Goal: Transaction & Acquisition: Purchase product/service

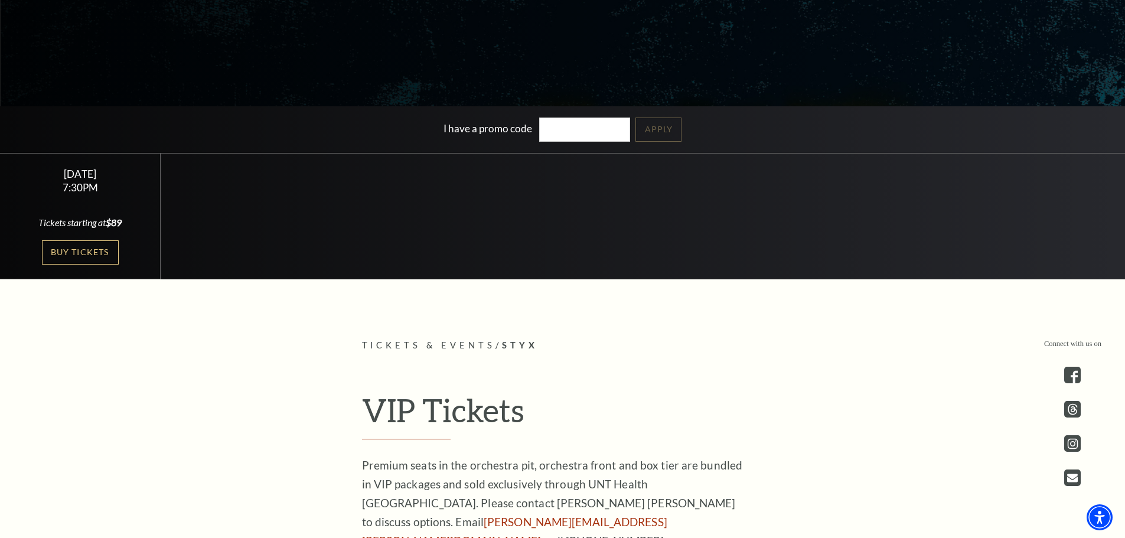
scroll to position [295, 0]
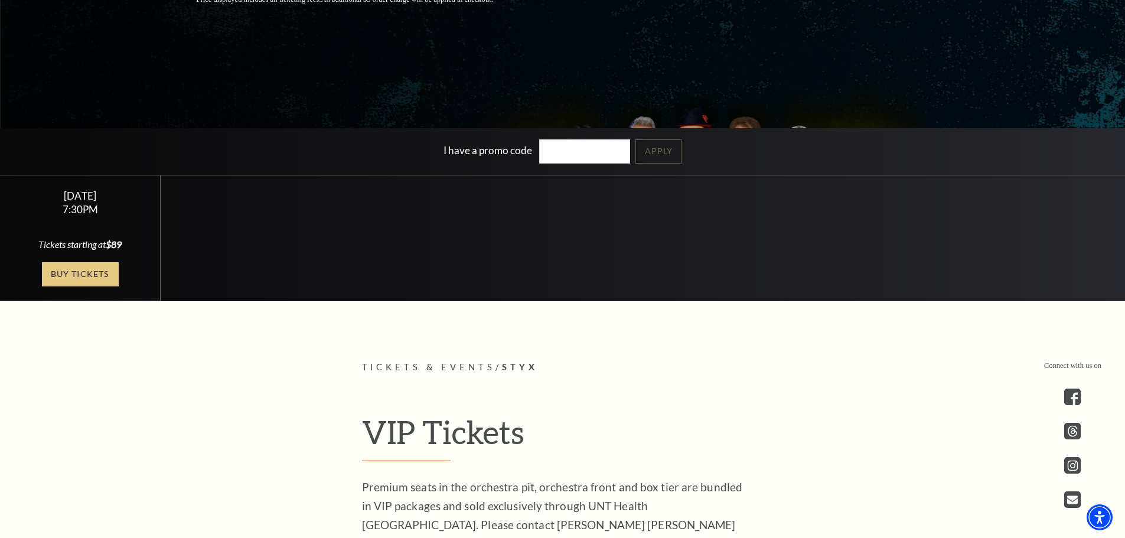
click at [90, 270] on link "Buy Tickets" at bounding box center [80, 274] width 77 height 24
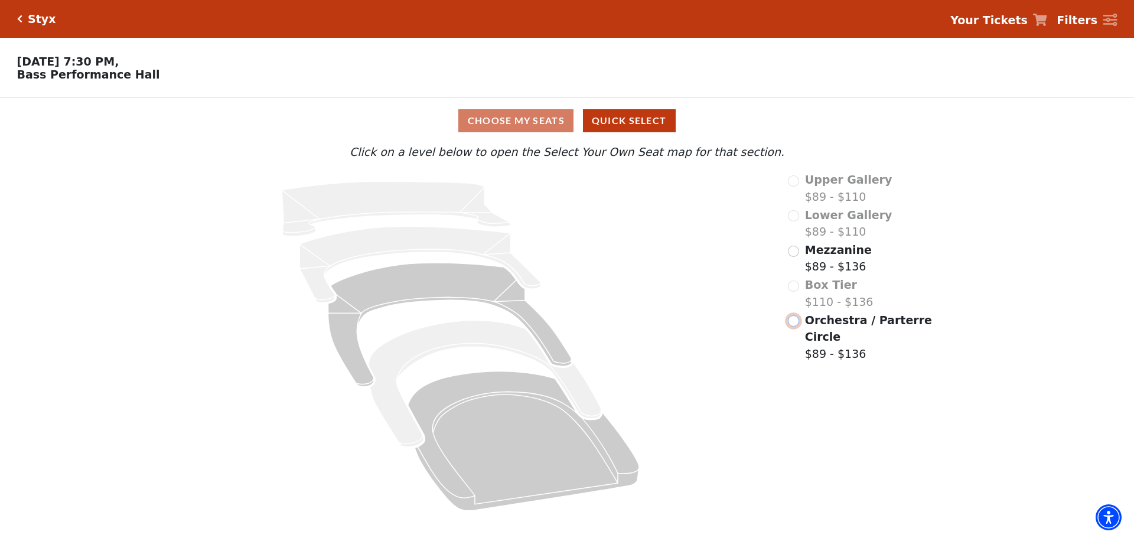
click at [790, 326] on input "Orchestra / Parterre Circle$89 - $136\a" at bounding box center [793, 320] width 11 height 11
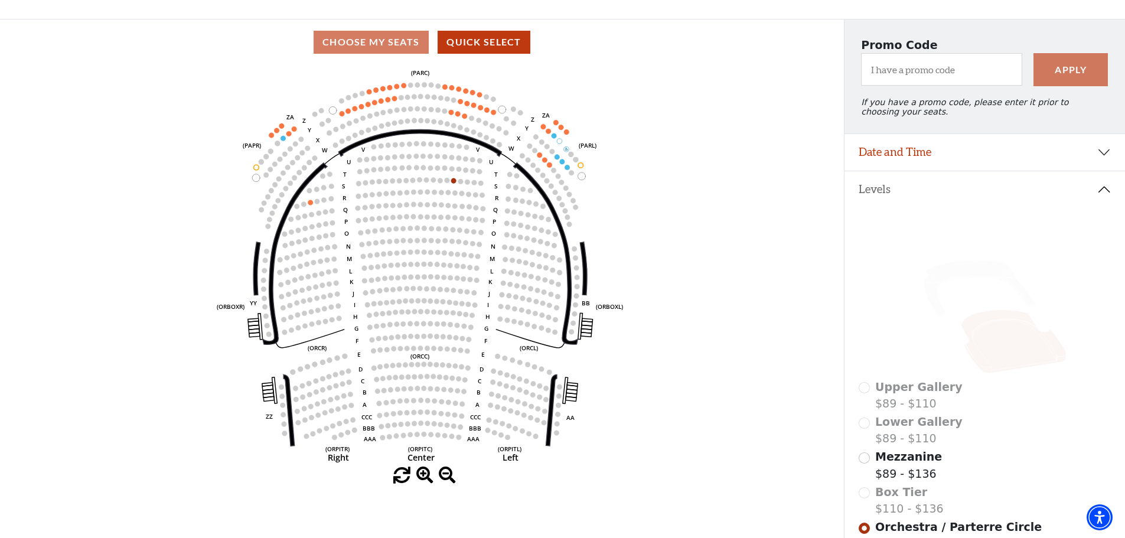
scroll to position [173, 0]
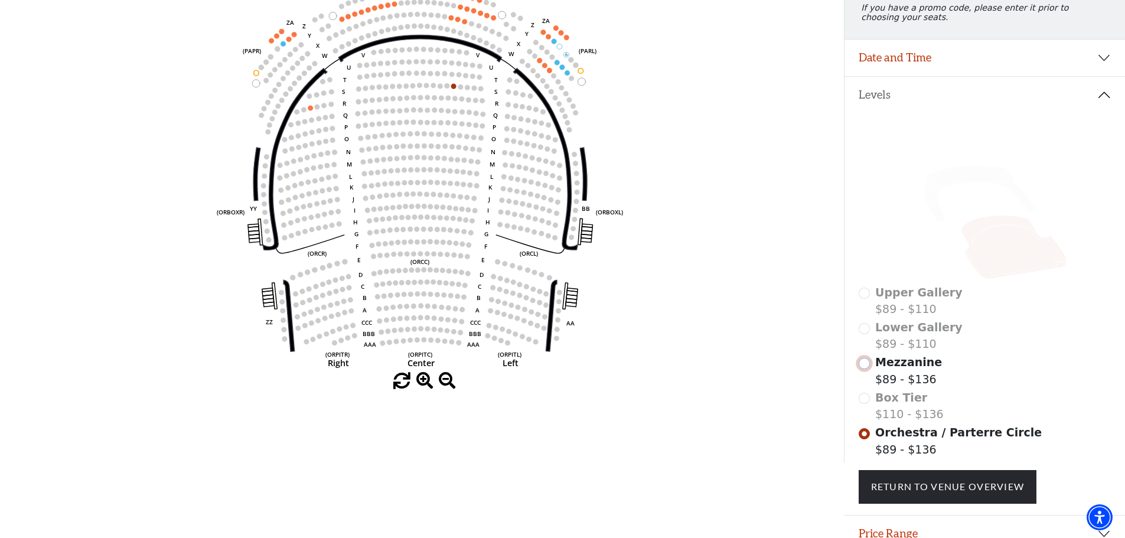
click at [867, 369] on input "Mezzanine$89 - $136\a" at bounding box center [863, 363] width 11 height 11
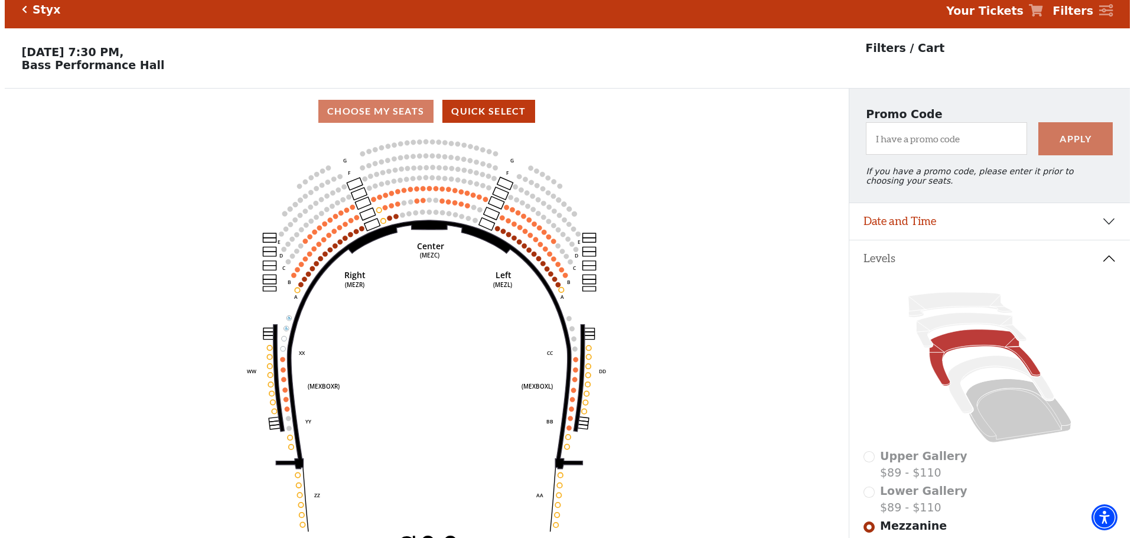
scroll to position [0, 0]
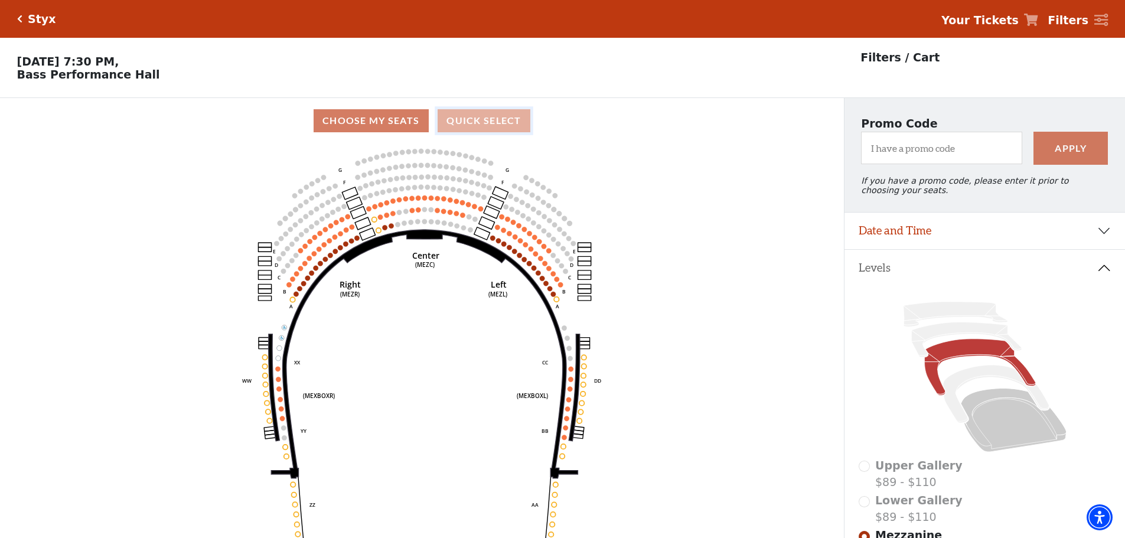
click at [481, 124] on button "Quick Select" at bounding box center [483, 120] width 93 height 23
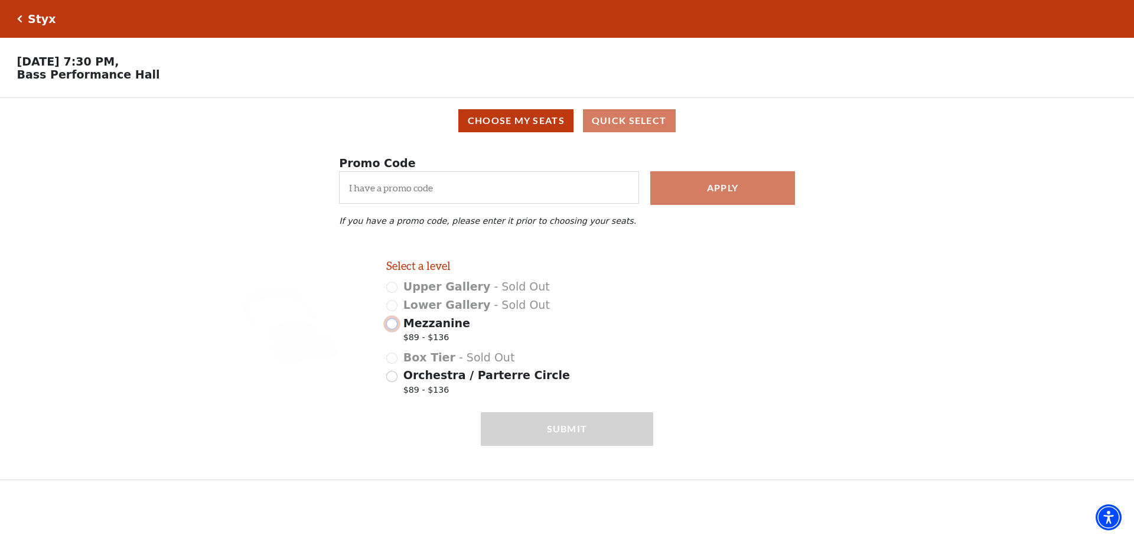
click at [390, 329] on input "Mezzanine $89 - $136" at bounding box center [391, 323] width 11 height 11
radio input "true"
click at [675, 293] on input "Premium $136.00" at bounding box center [674, 287] width 11 height 11
radio input "true"
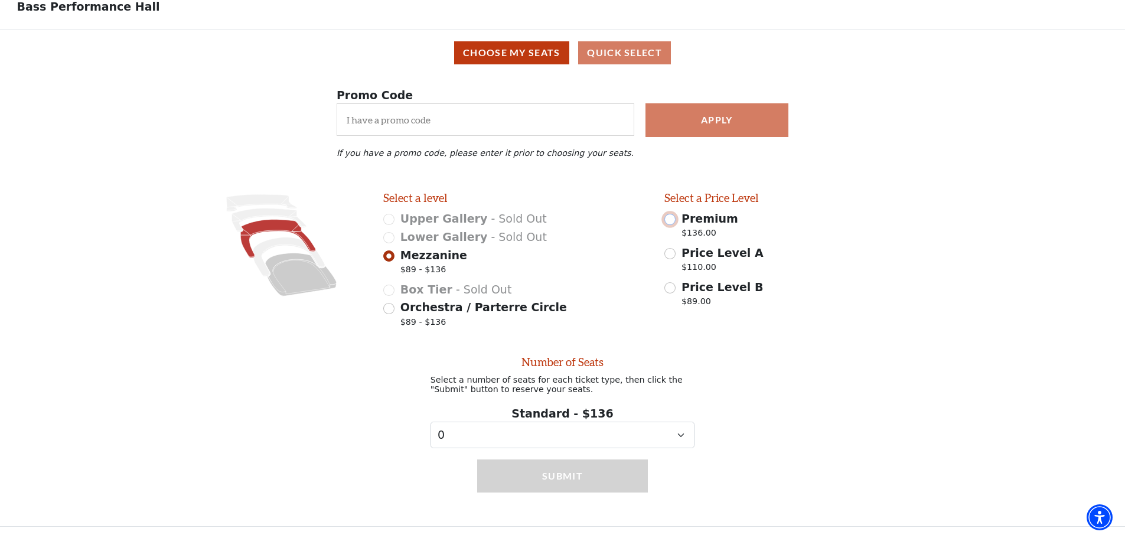
scroll to position [78, 0]
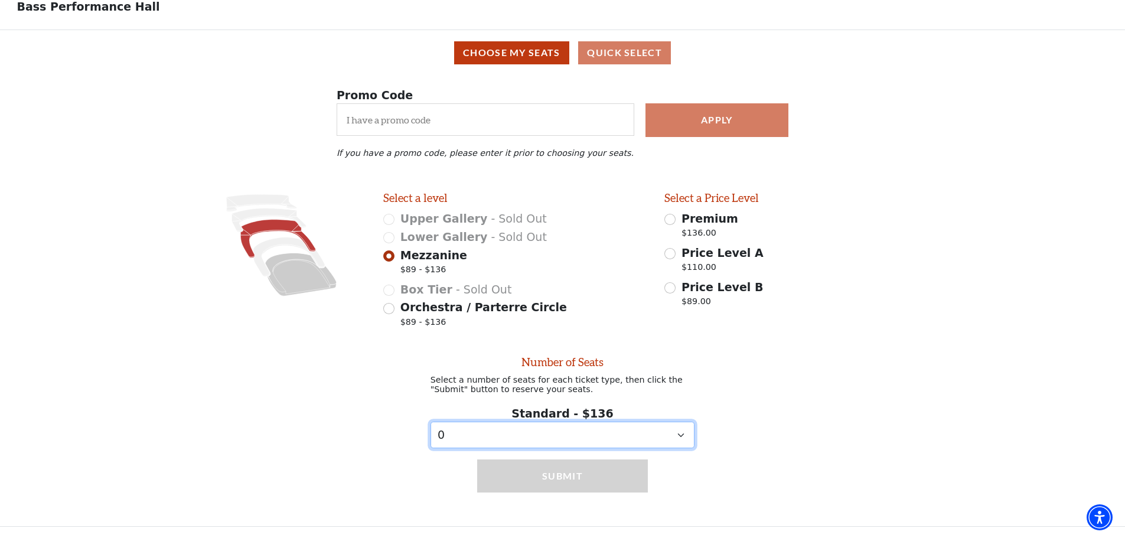
click at [612, 437] on select "0 1 2 3 4 5 6 7 8 9" at bounding box center [562, 435] width 264 height 27
select select "2"
click at [430, 422] on select "0 1 2 3 4 5 6 7 8 9" at bounding box center [562, 435] width 264 height 27
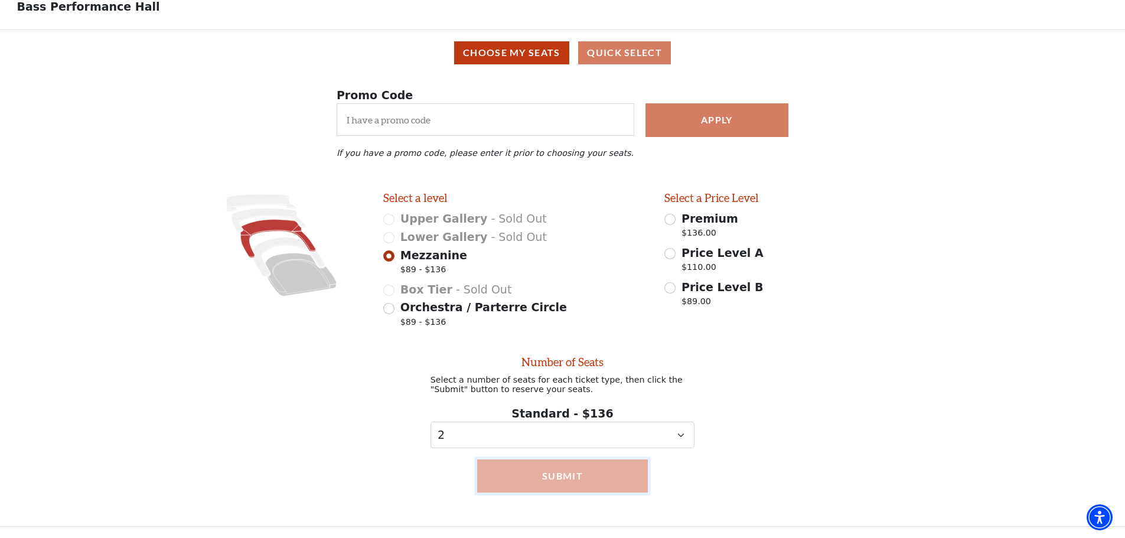
click at [570, 475] on button "Submit" at bounding box center [562, 475] width 171 height 33
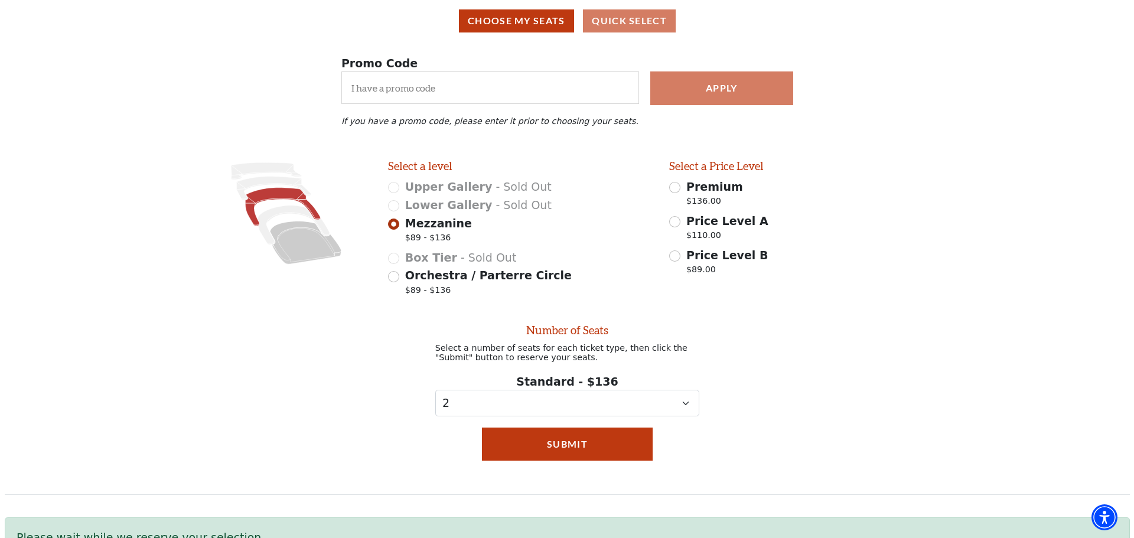
scroll to position [0, 0]
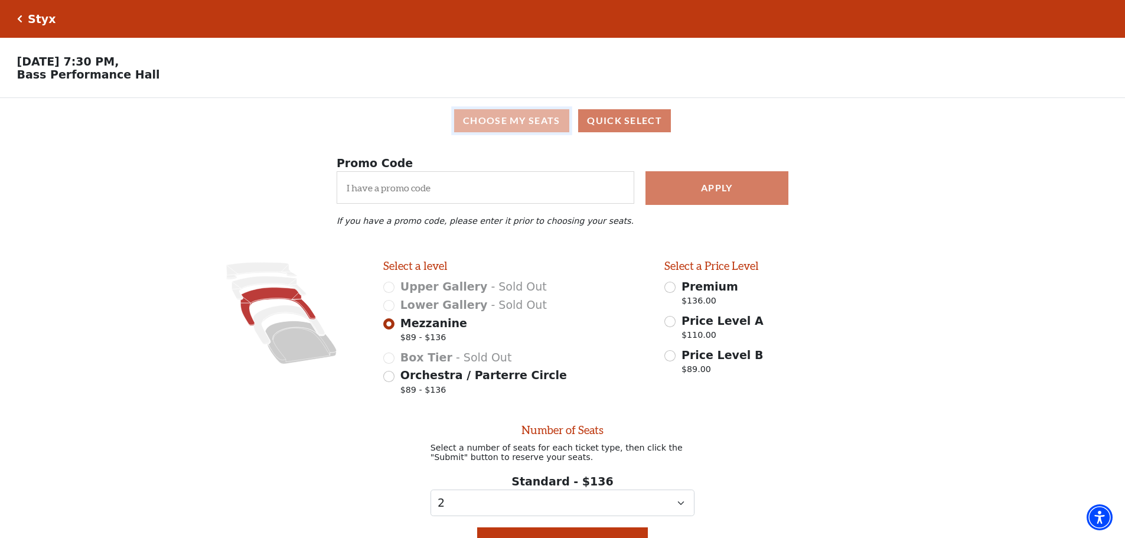
click at [508, 123] on button "Choose My Seats" at bounding box center [511, 120] width 115 height 23
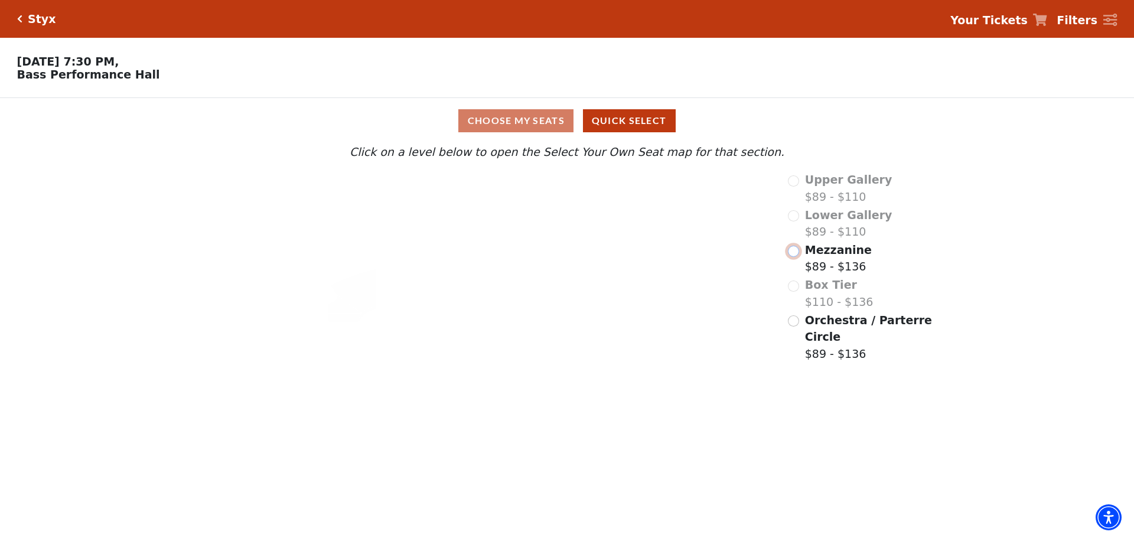
click at [796, 253] on input "Mezzanine$89 - $136\a" at bounding box center [793, 251] width 11 height 11
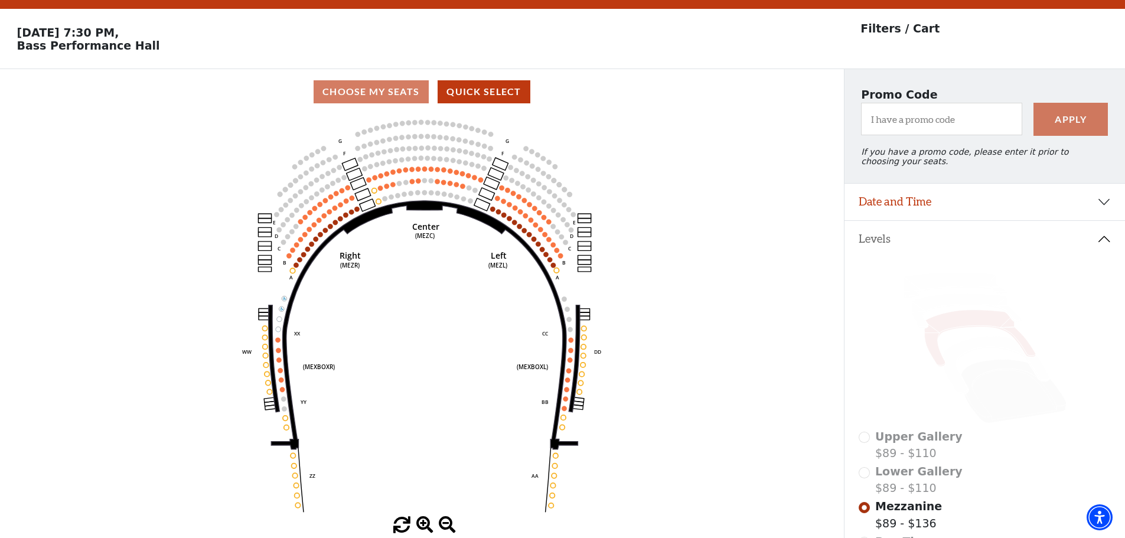
scroll to position [232, 0]
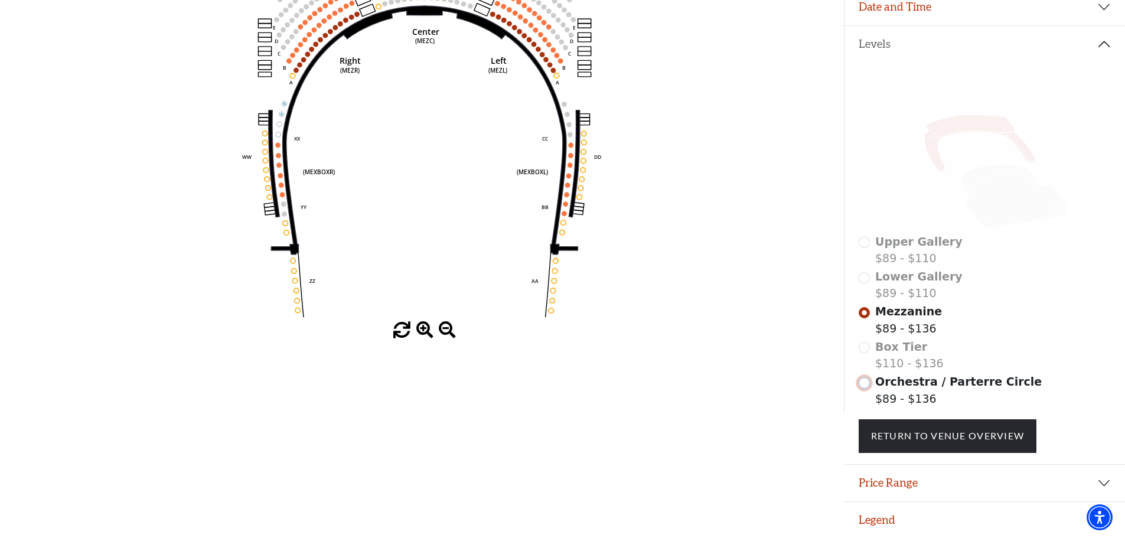
click at [863, 386] on input "Orchestra / Parterre Circle$89 - $136\a" at bounding box center [863, 382] width 11 height 11
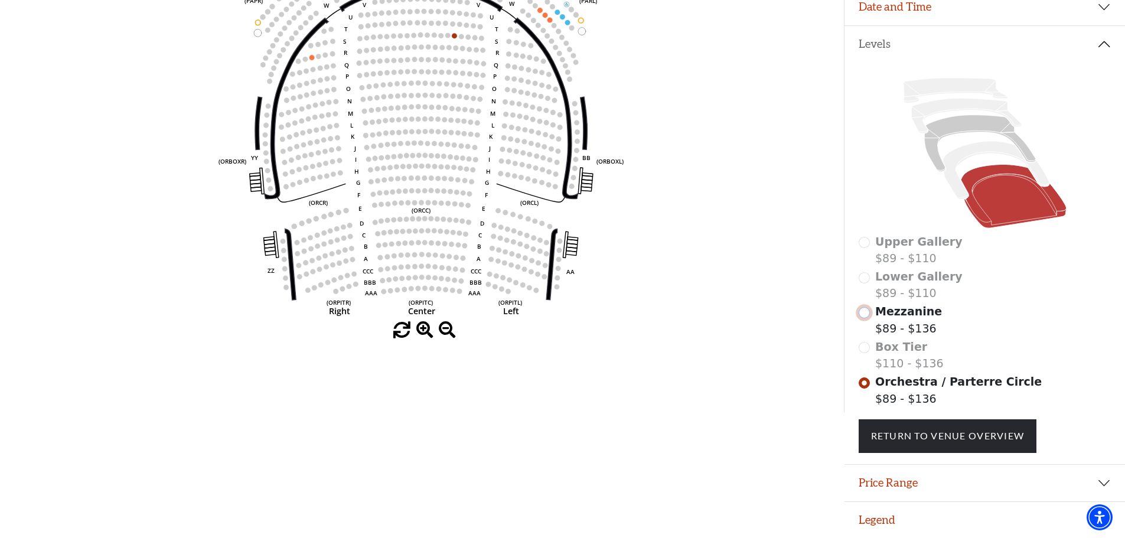
click at [864, 313] on input "Mezzanine$89 - $136\a" at bounding box center [863, 312] width 11 height 11
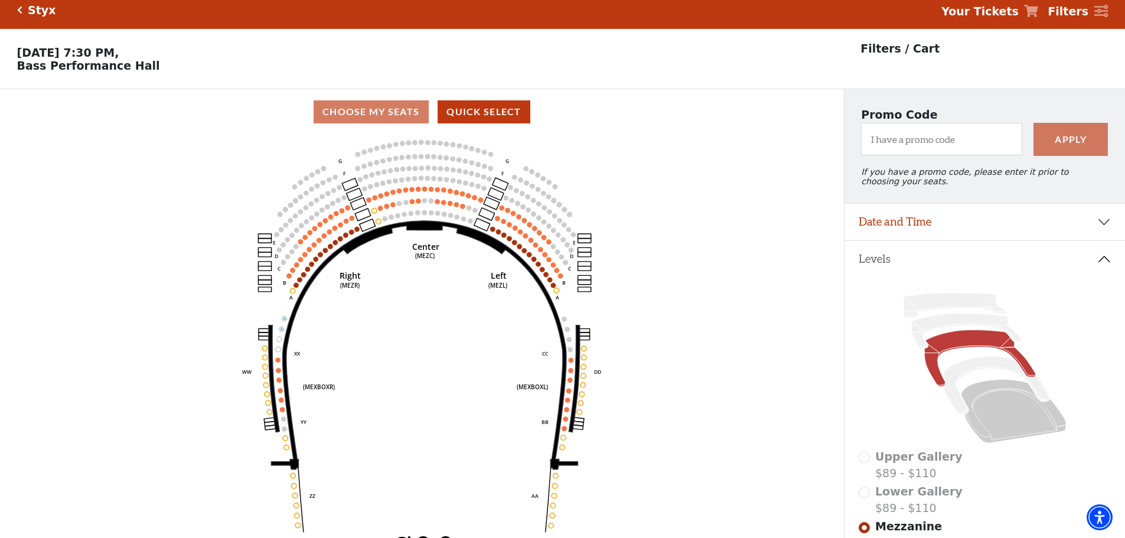
scroll to position [55, 0]
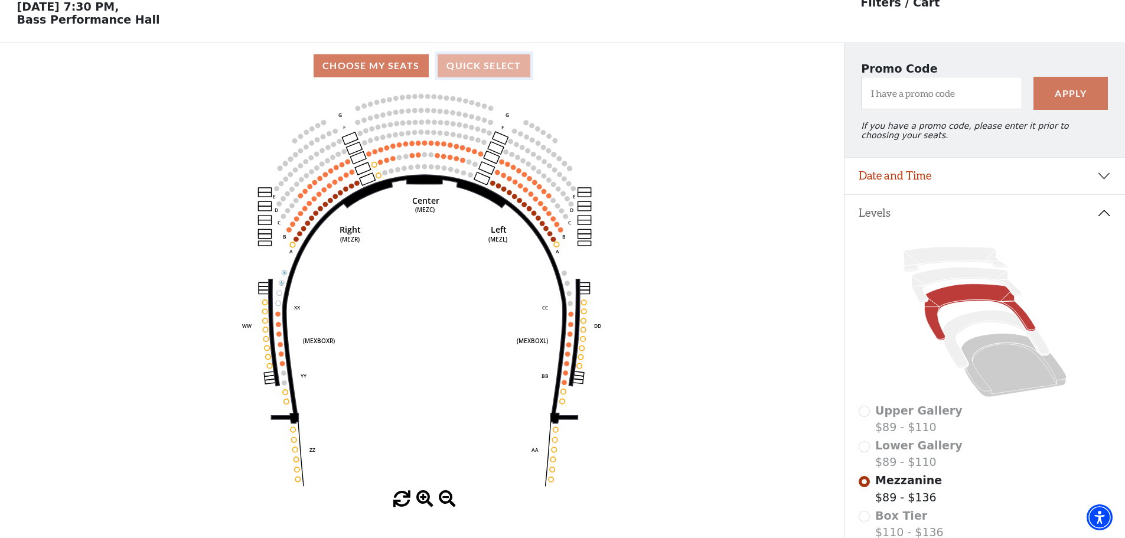
click at [474, 70] on button "Quick Select" at bounding box center [483, 65] width 93 height 23
select select "2"
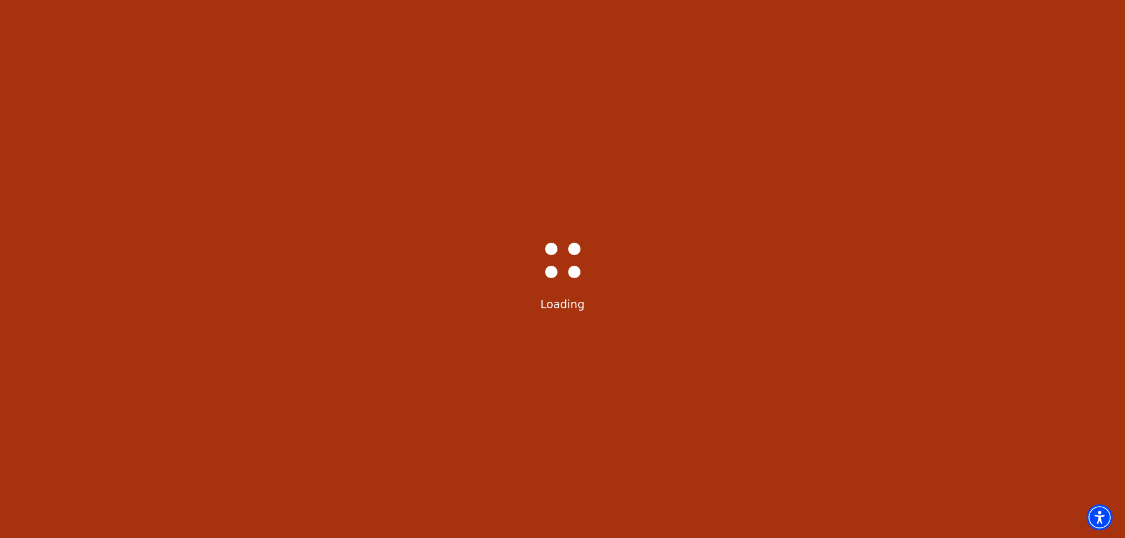
scroll to position [22, 0]
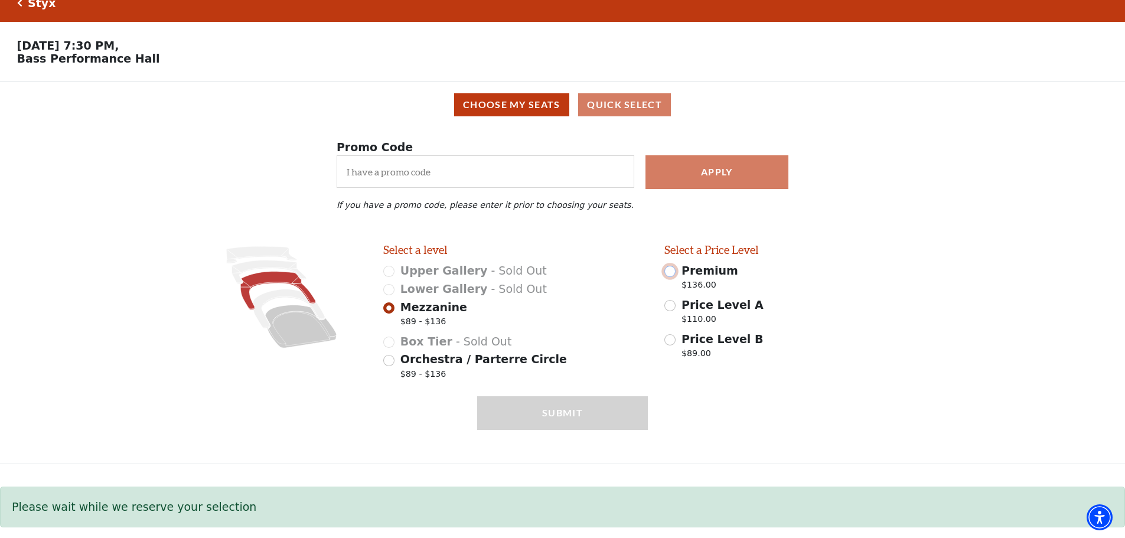
click at [672, 272] on input "Premium $136.00" at bounding box center [669, 271] width 11 height 11
radio input "true"
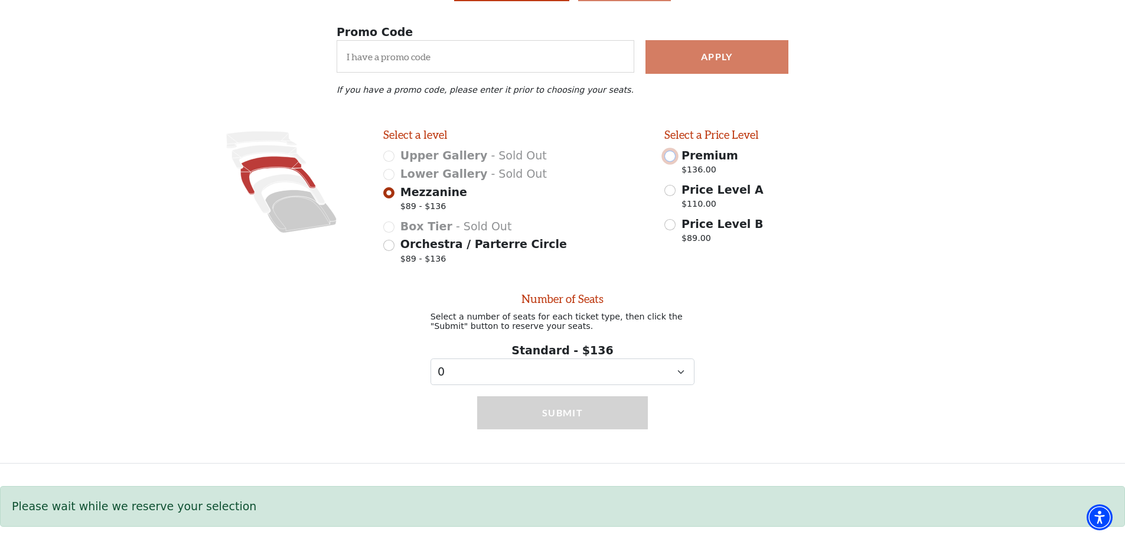
scroll to position [141, 0]
click at [597, 374] on select "0 1 2 3 4 5 6 7 8 9" at bounding box center [562, 371] width 264 height 27
select select "2"
click at [430, 358] on select "0 1 2 3 4 5 6 7 8 9" at bounding box center [562, 371] width 264 height 27
click at [567, 413] on button "Submit" at bounding box center [562, 412] width 171 height 33
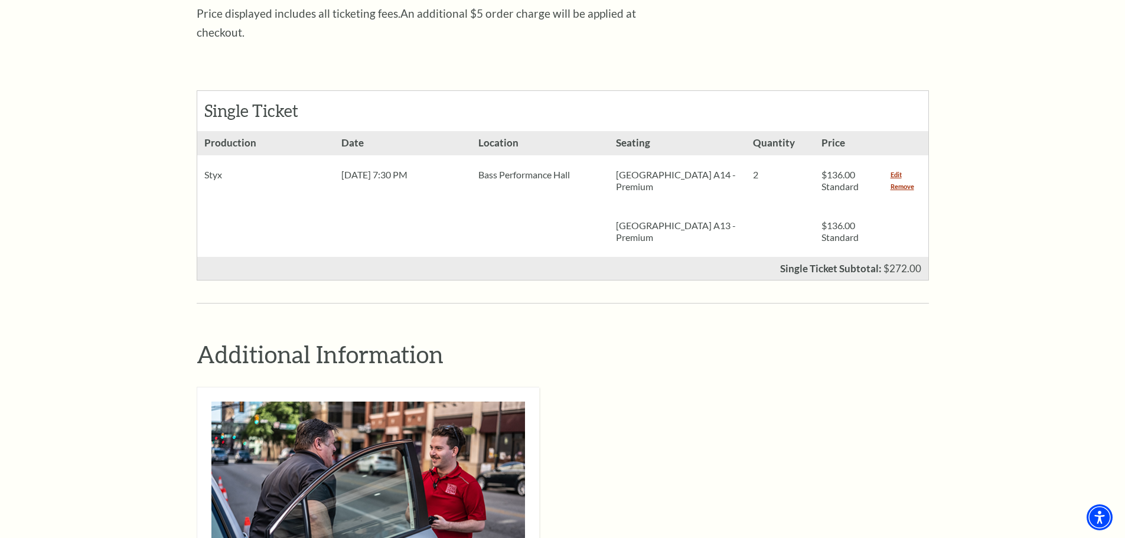
scroll to position [472, 0]
click at [682, 219] on p "[GEOGRAPHIC_DATA] A13 - Premium" at bounding box center [677, 231] width 123 height 24
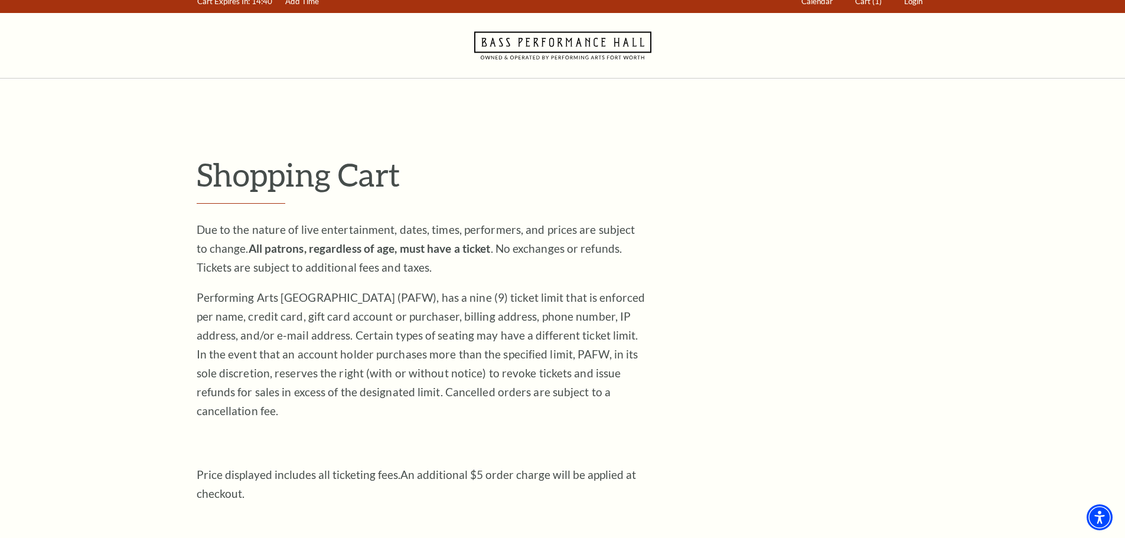
scroll to position [0, 0]
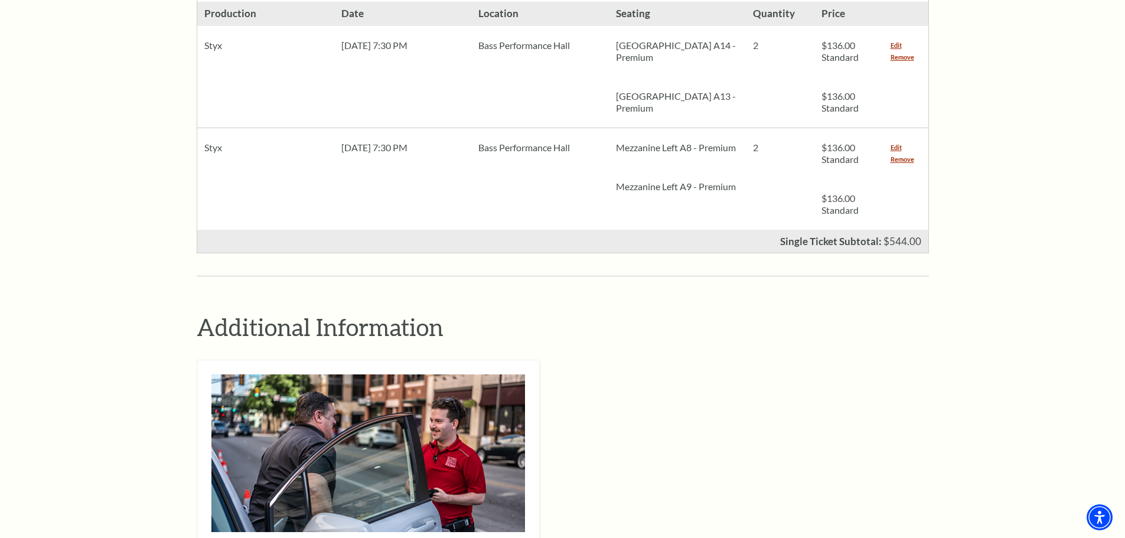
scroll to position [531, 0]
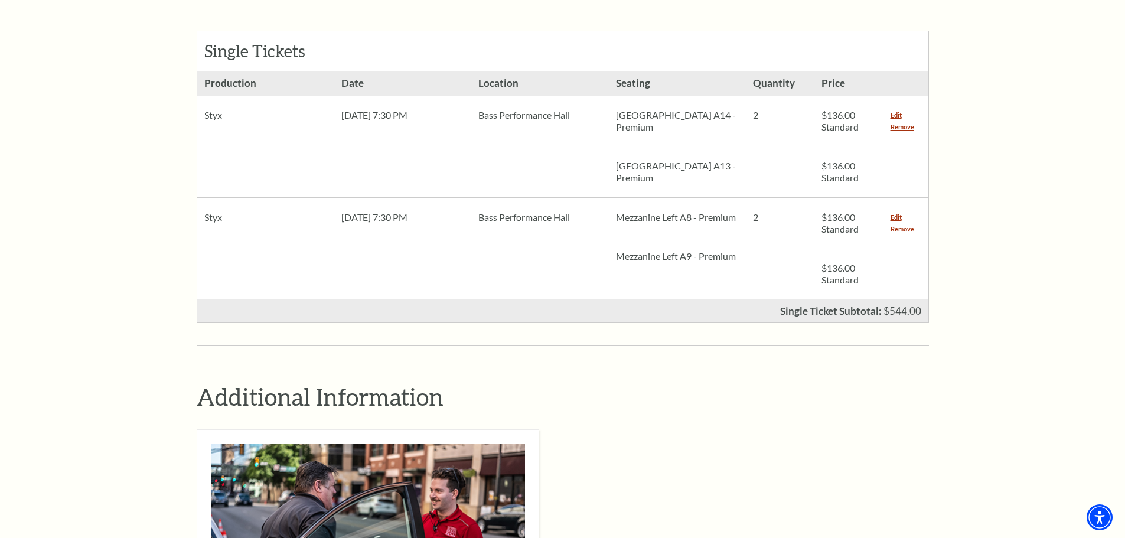
click at [895, 223] on link "Remove" at bounding box center [902, 229] width 24 height 12
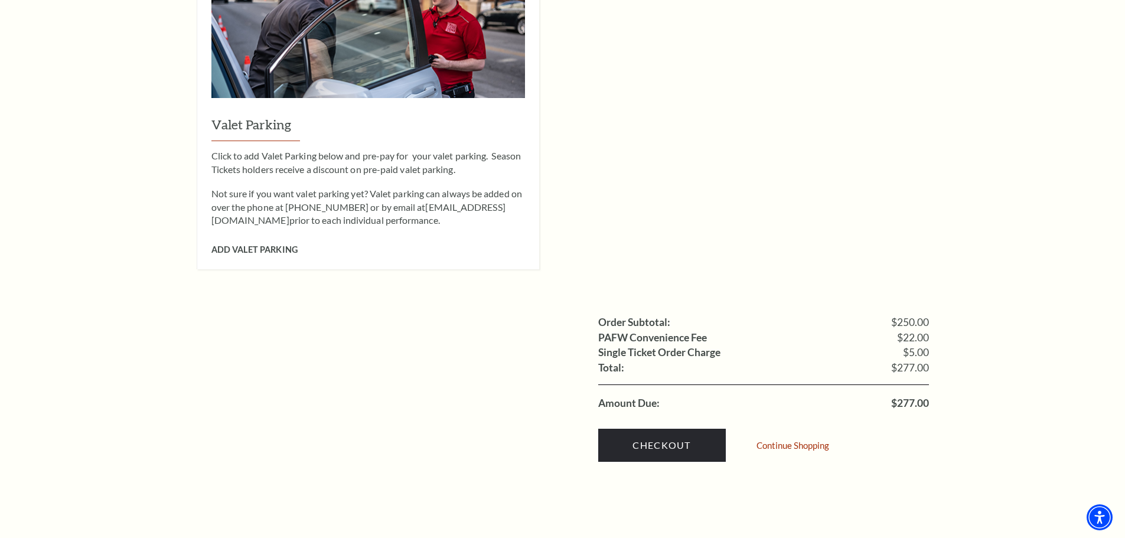
scroll to position [1063, 0]
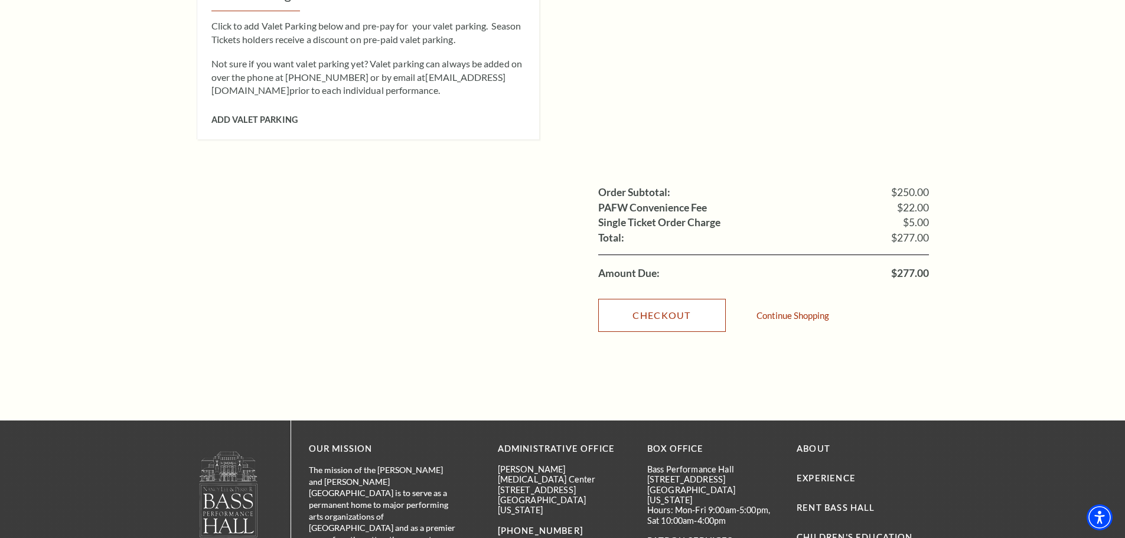
click at [664, 299] on link "Checkout" at bounding box center [662, 315] width 128 height 33
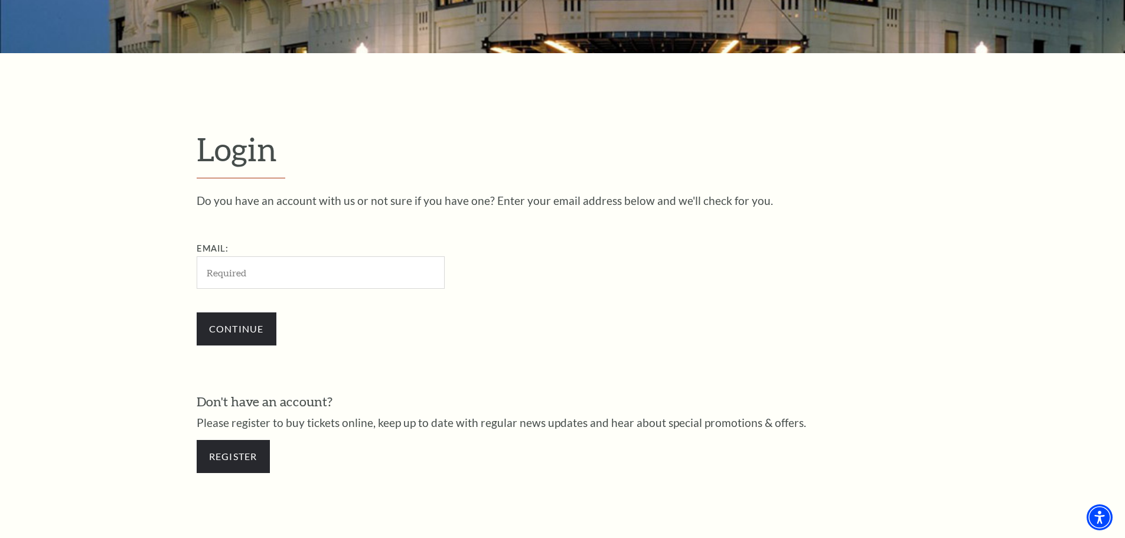
scroll to position [513, 0]
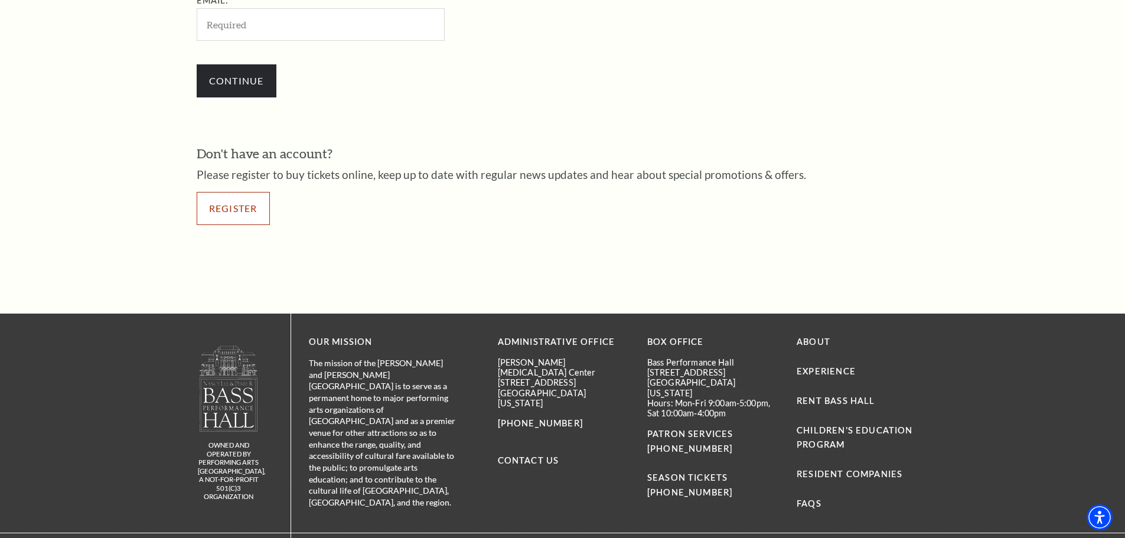
click at [246, 207] on link "Register" at bounding box center [233, 208] width 73 height 33
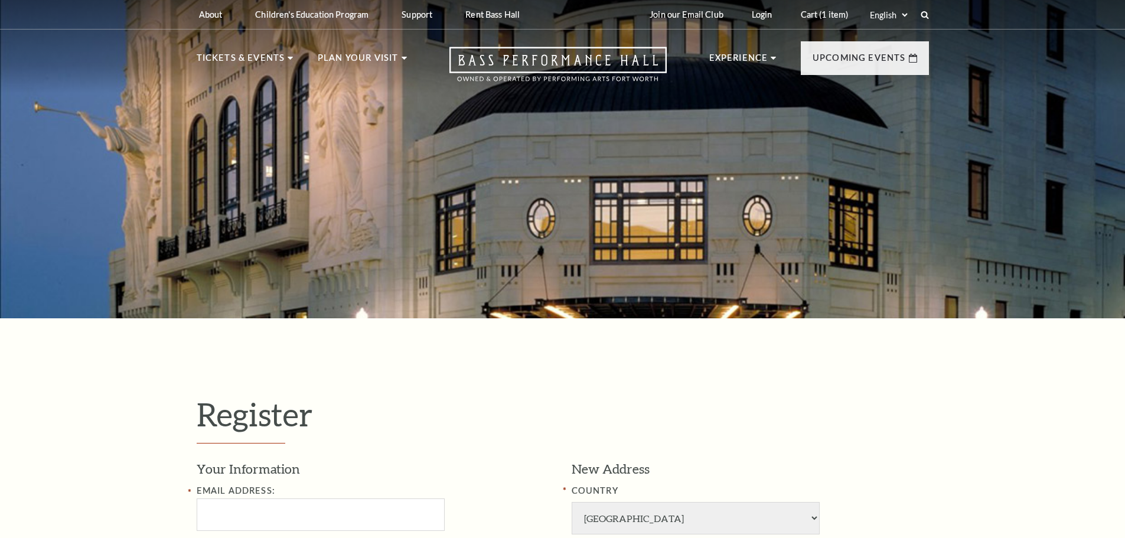
select select "1"
select select "[GEOGRAPHIC_DATA]"
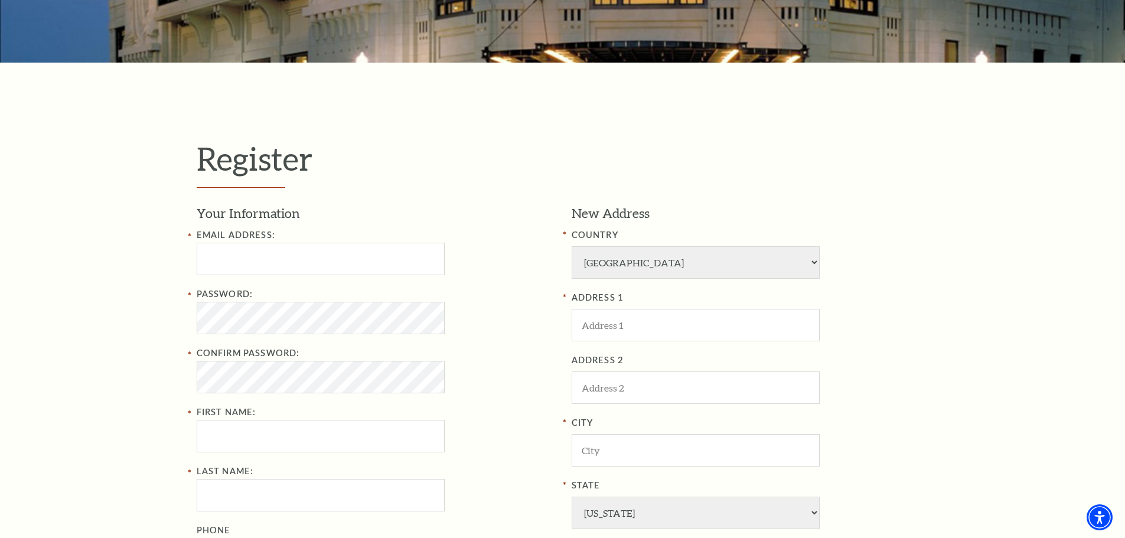
scroll to position [295, 0]
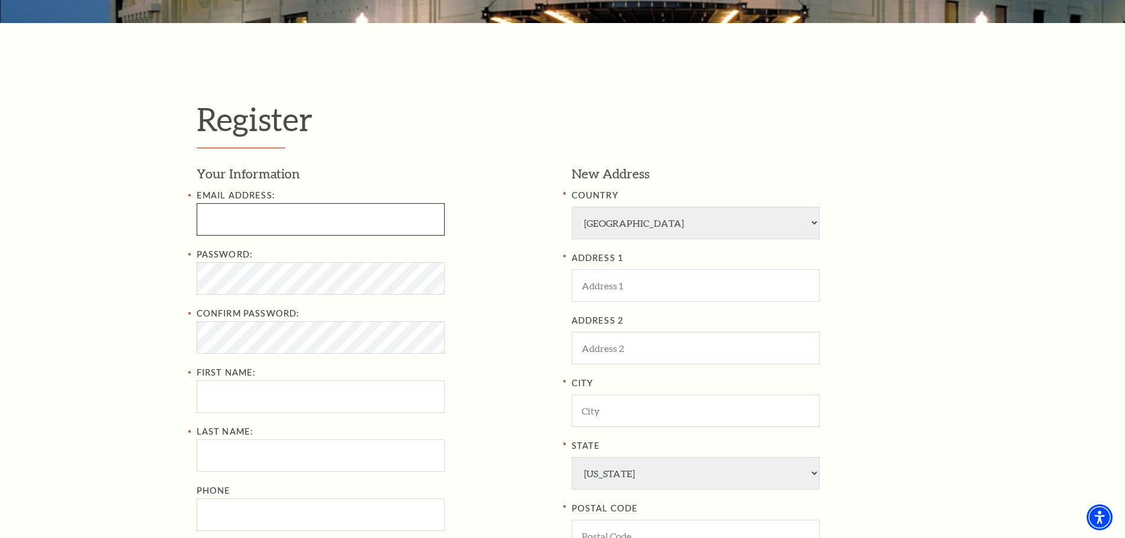
click at [322, 220] on input "Email Address:" at bounding box center [321, 219] width 248 height 32
type input "[PERSON_NAME][EMAIL_ADDRESS][PERSON_NAME][PERSON_NAME][DOMAIN_NAME]"
type input "[PERSON_NAME]"
type input "2142749018"
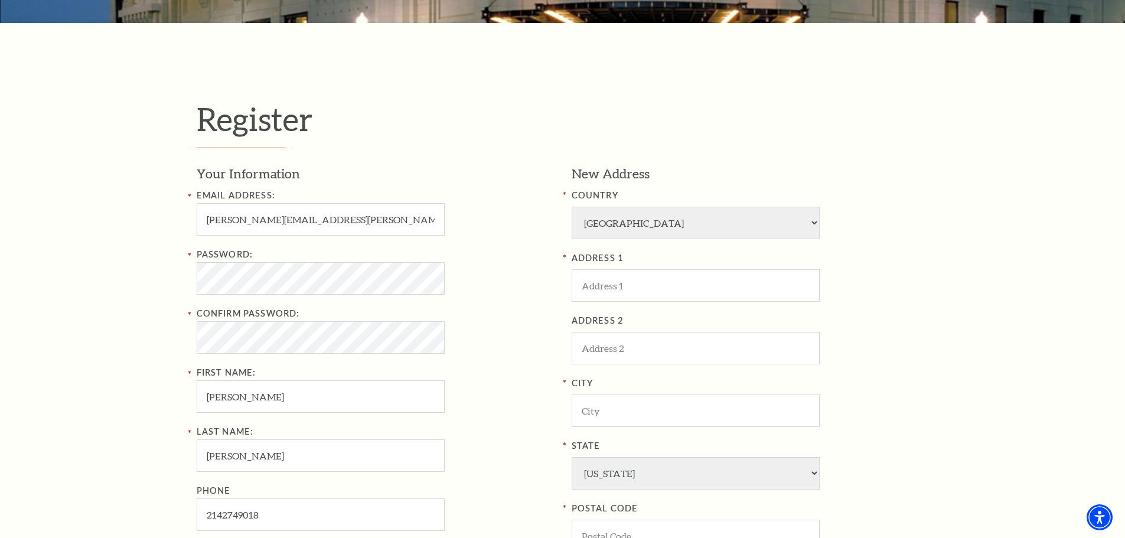
type input "128 Sycamore Ct"
type input "Grapevine"
type input "76051"
type input "214-274-9018"
click at [473, 279] on div "Password:" at bounding box center [375, 270] width 357 height 47
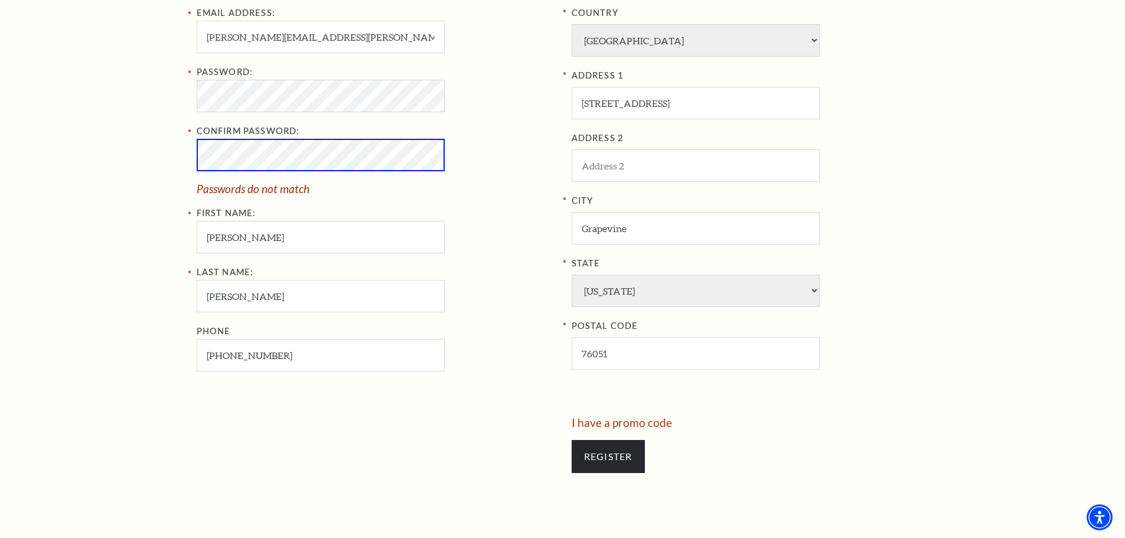
scroll to position [467, 0]
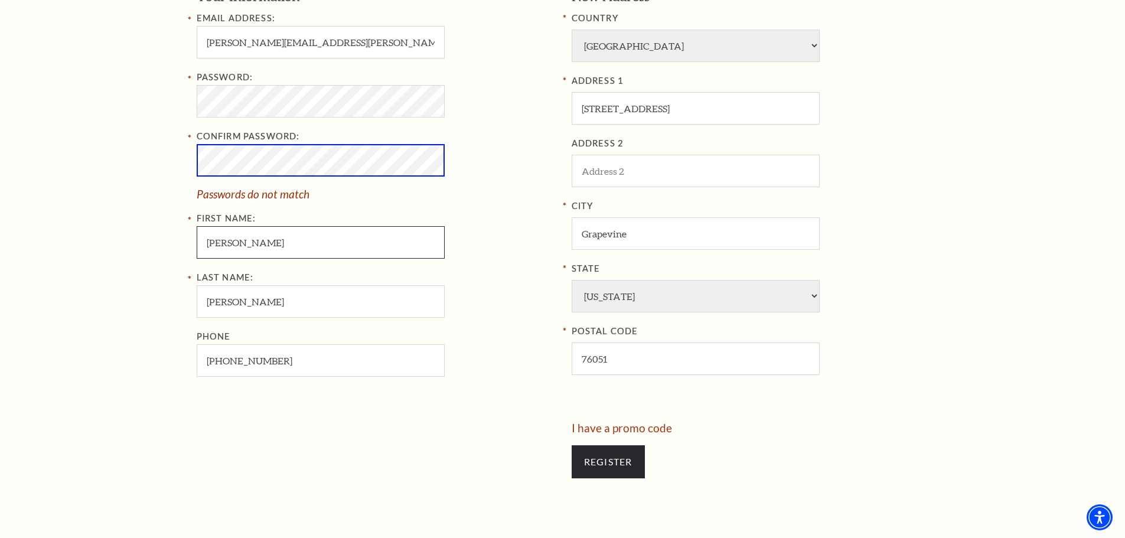
click at [250, 247] on input "Carl" at bounding box center [321, 242] width 248 height 32
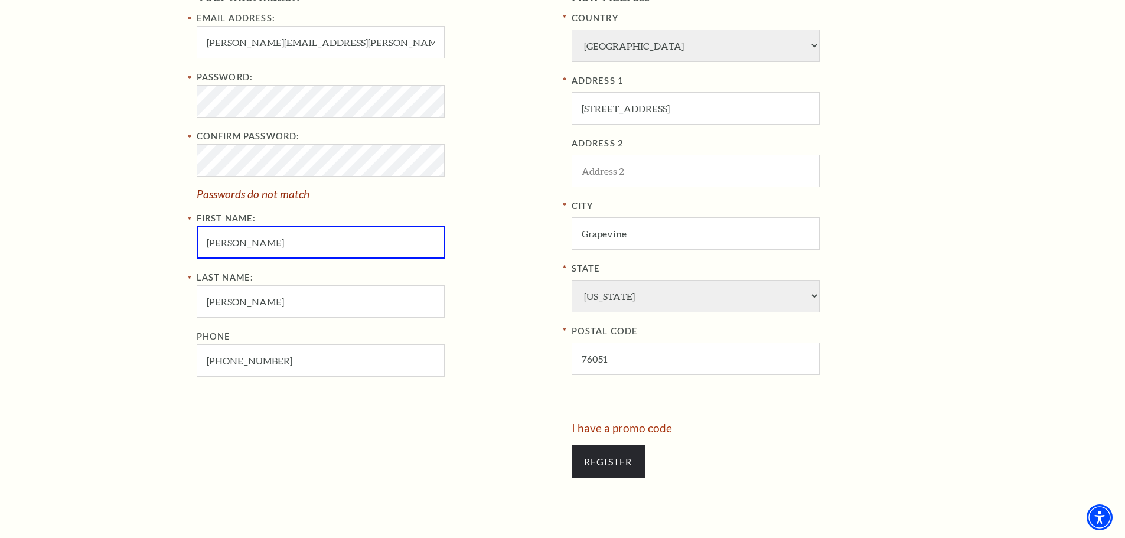
type input "Brian"
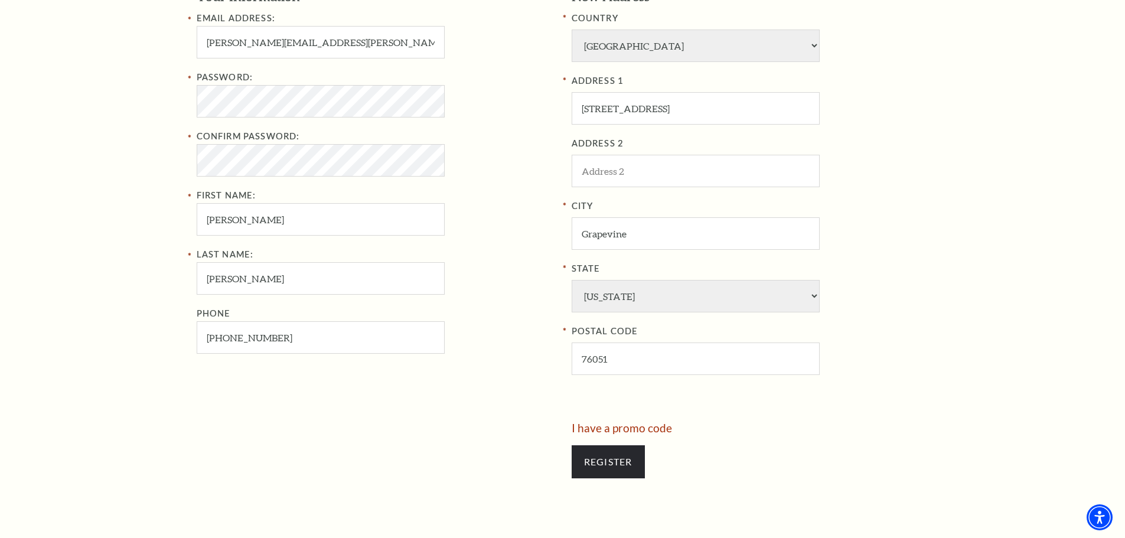
click at [912, 195] on div "ADDRESS 1 128 Sycamore Ct ADDRESS 2 City Grapevine State Alabama Alaska America…" at bounding box center [749, 224] width 357 height 301
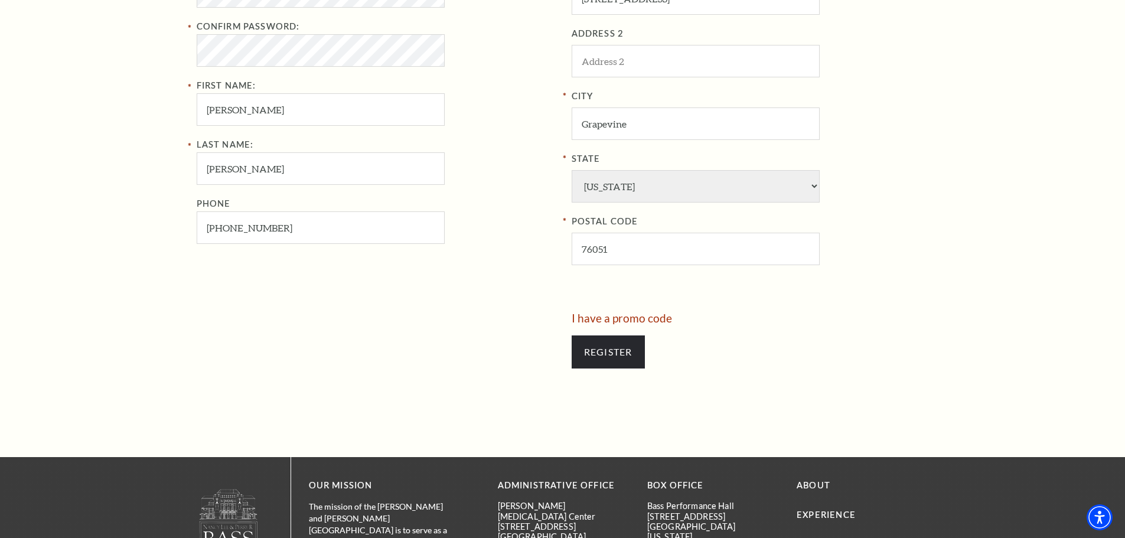
scroll to position [585, 0]
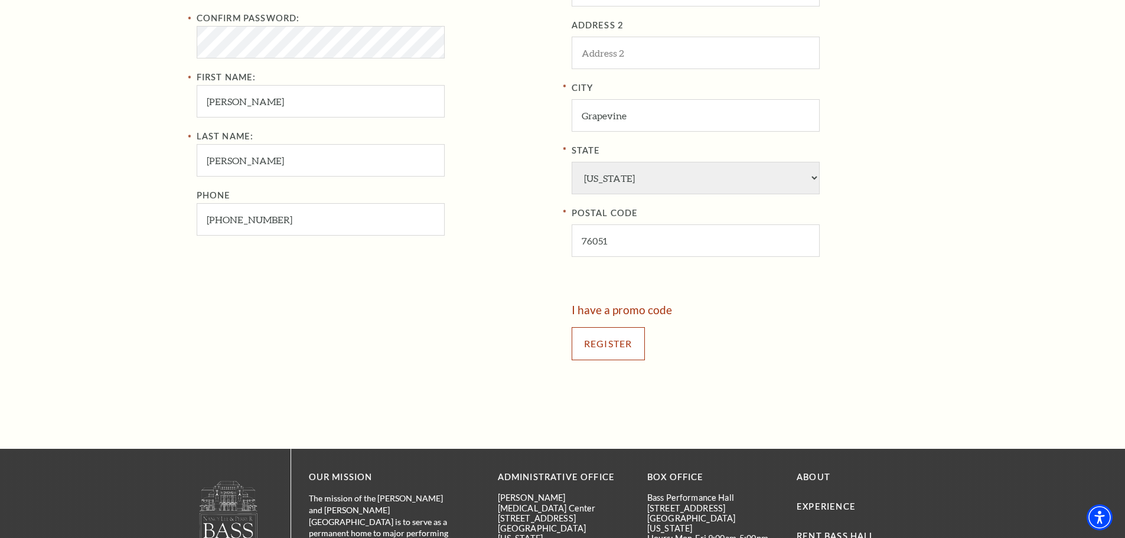
click at [609, 344] on input "Register" at bounding box center [607, 343] width 73 height 33
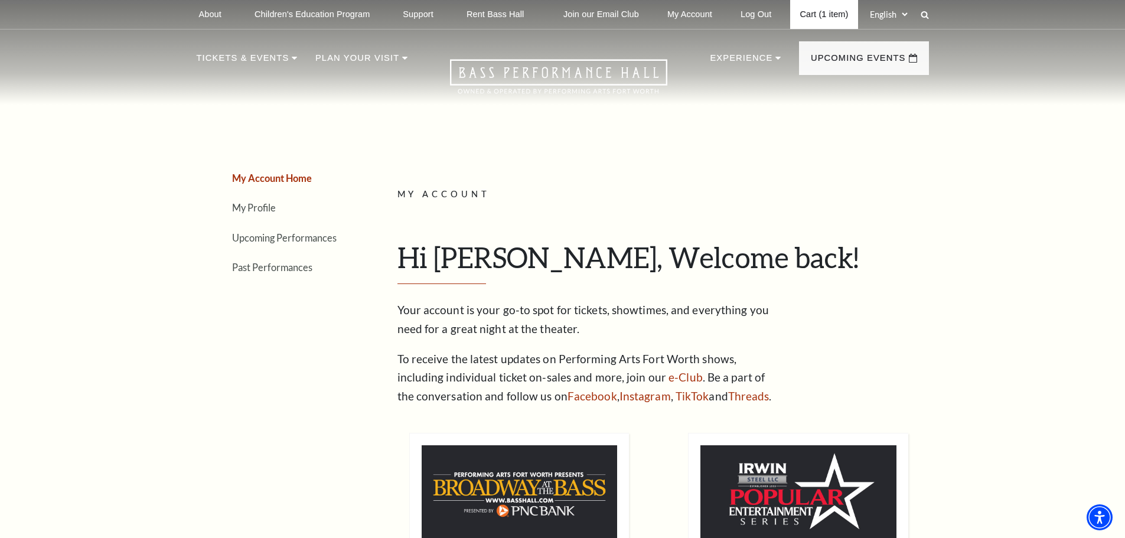
click at [837, 12] on link "Cart (1 item)" at bounding box center [823, 14] width 67 height 29
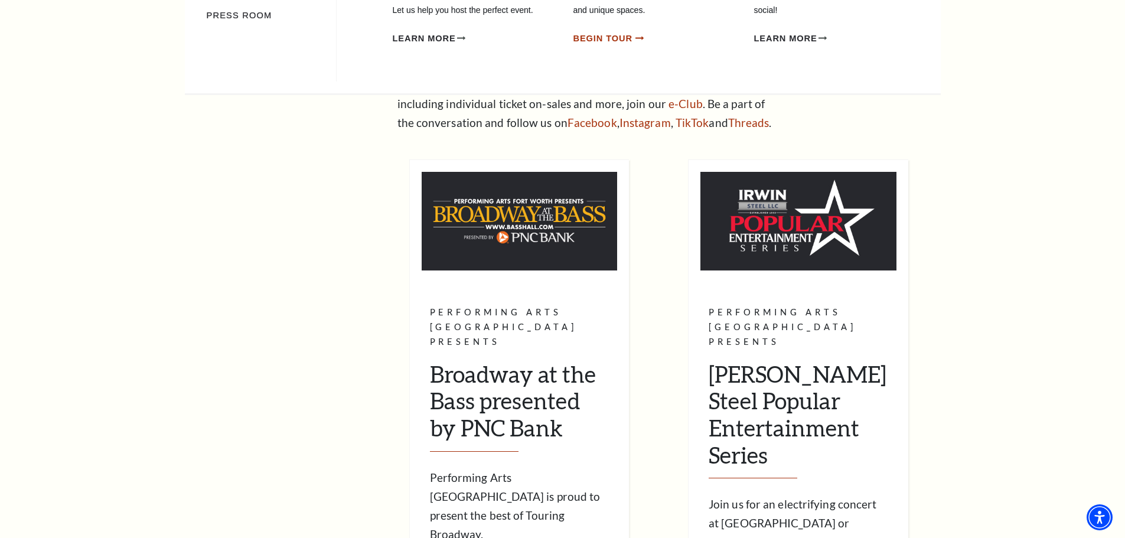
scroll to position [295, 0]
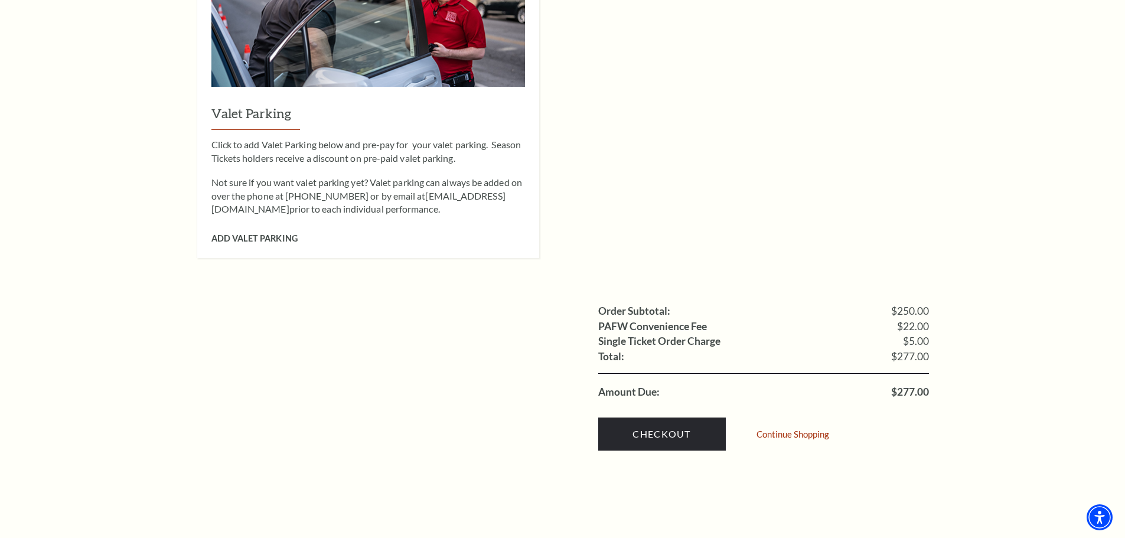
scroll to position [945, 0]
click at [651, 417] on link "Checkout" at bounding box center [662, 433] width 128 height 33
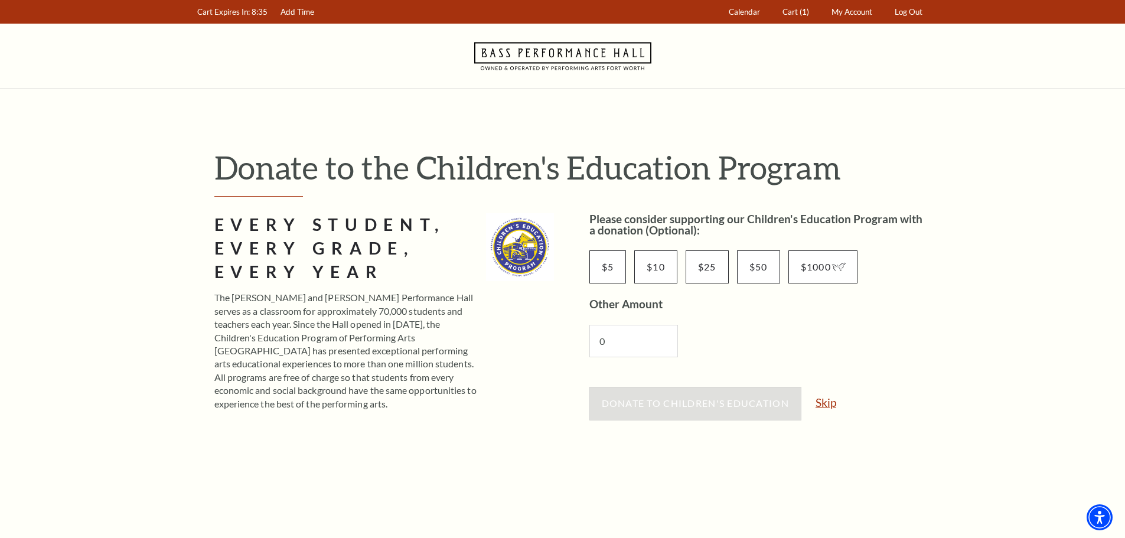
click at [832, 404] on link "Skip" at bounding box center [825, 402] width 21 height 11
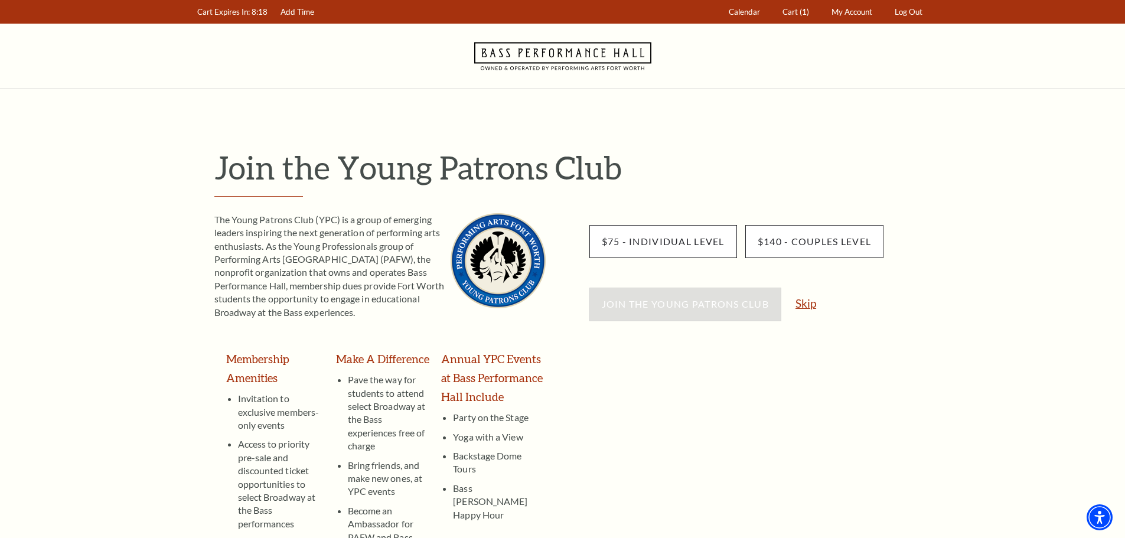
click at [811, 304] on link "Skip" at bounding box center [805, 303] width 21 height 11
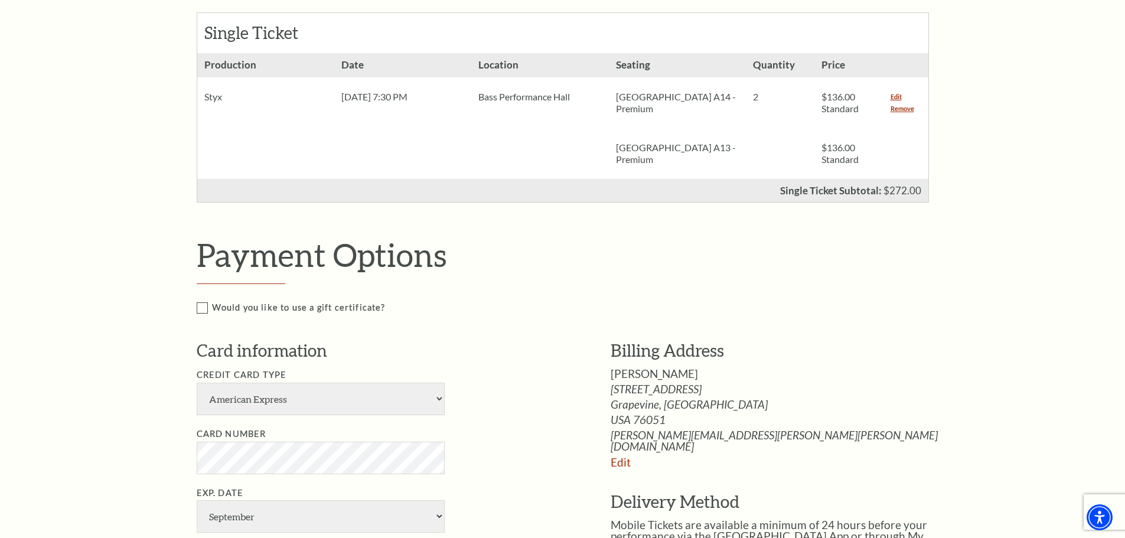
scroll to position [413, 0]
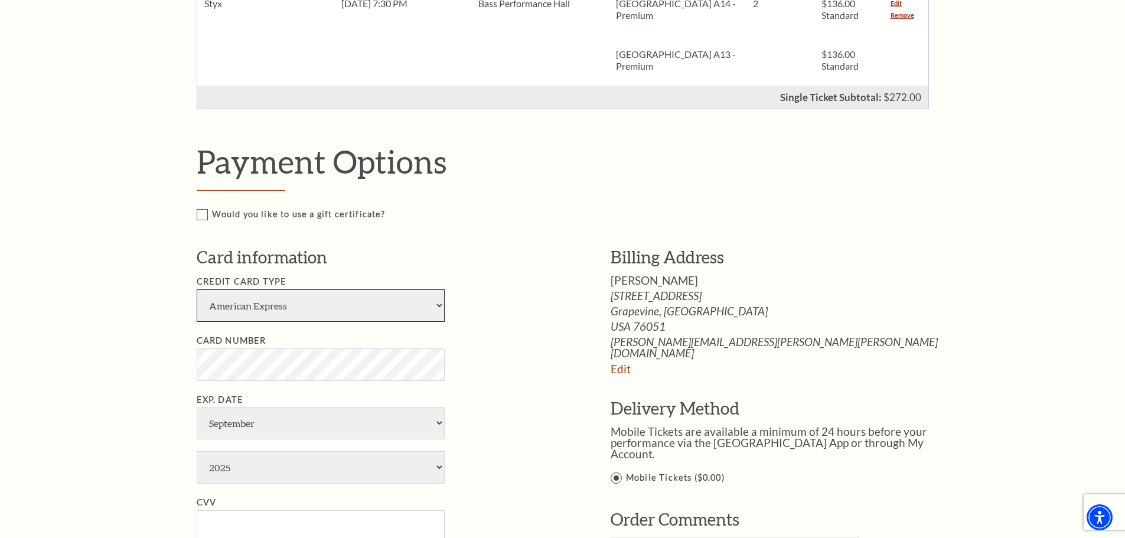
click at [437, 303] on select "American Express Visa Master Card Discover" at bounding box center [321, 305] width 248 height 32
select select "25"
click at [197, 289] on select "American Express Visa Master Card Discover" at bounding box center [321, 305] width 248 height 32
select select "6"
select select "2027"
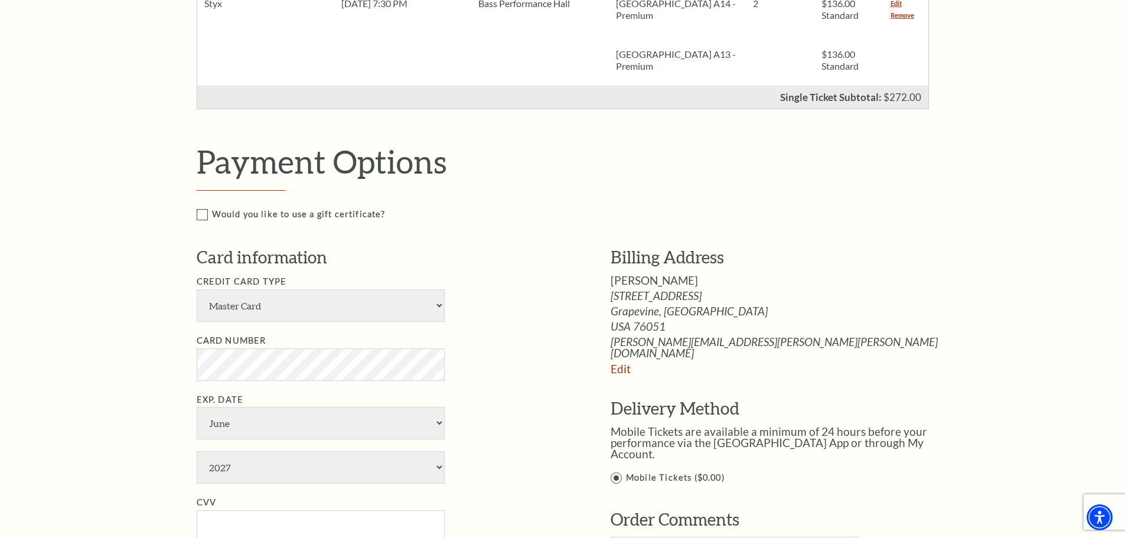
type input "[PERSON_NAME]"
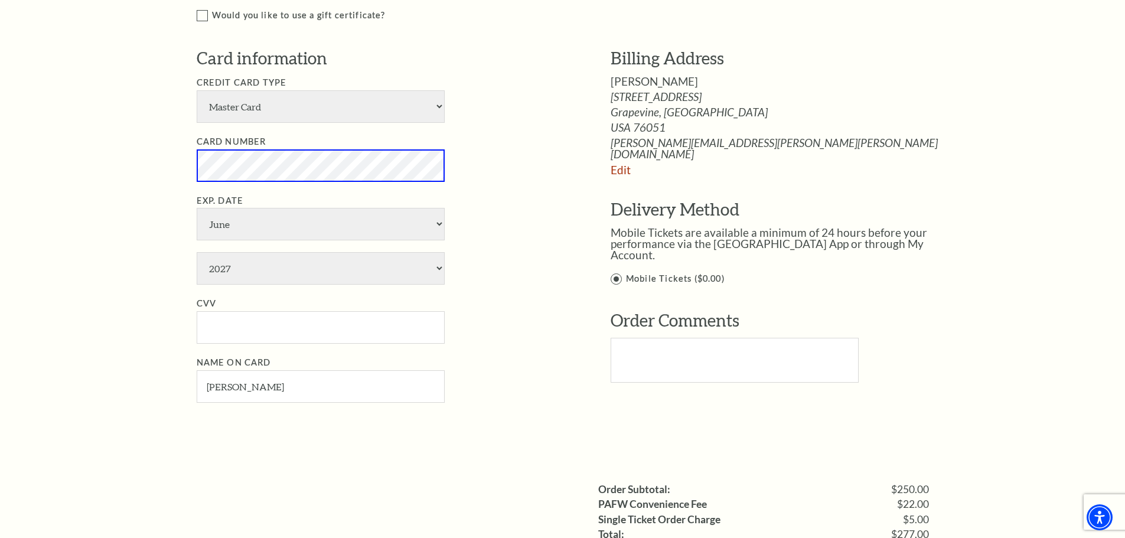
scroll to position [649, 0]
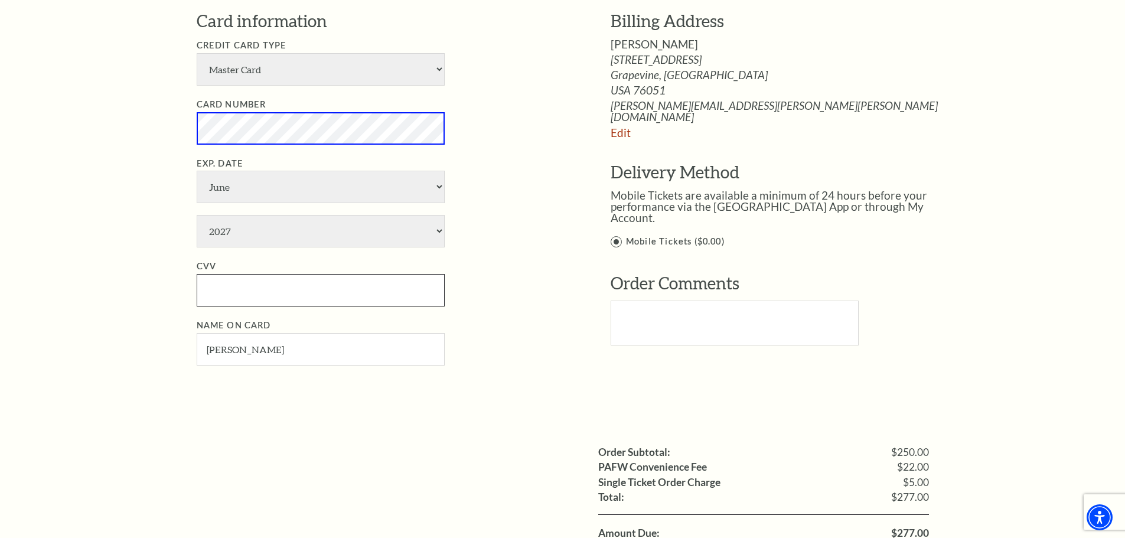
click at [367, 296] on input "CVV" at bounding box center [321, 290] width 248 height 32
type input "067"
click at [223, 351] on input "[PERSON_NAME]" at bounding box center [321, 349] width 248 height 32
click at [494, 303] on li "CVV 067" at bounding box center [386, 282] width 378 height 47
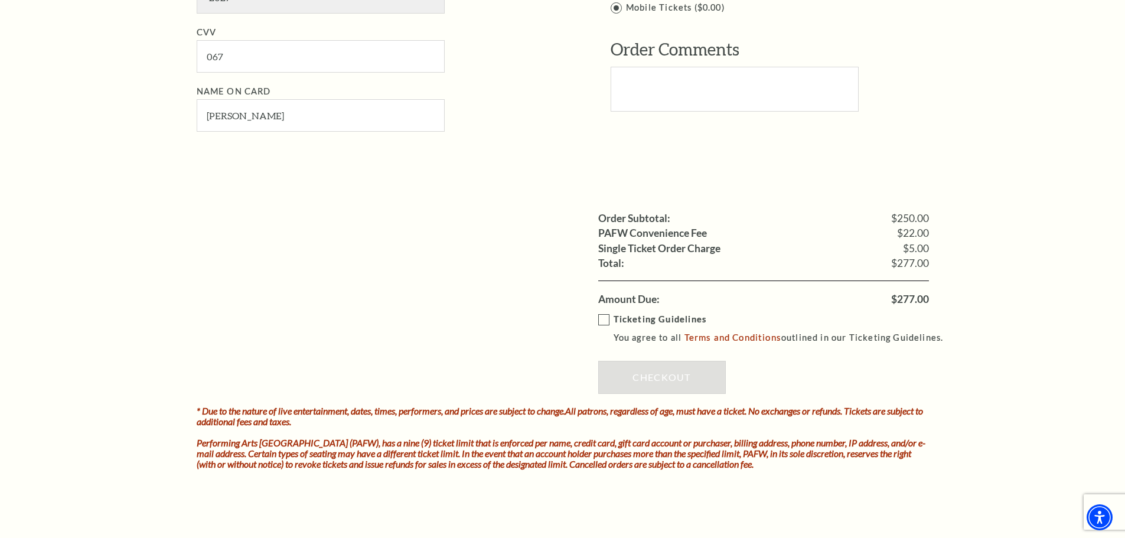
scroll to position [886, 0]
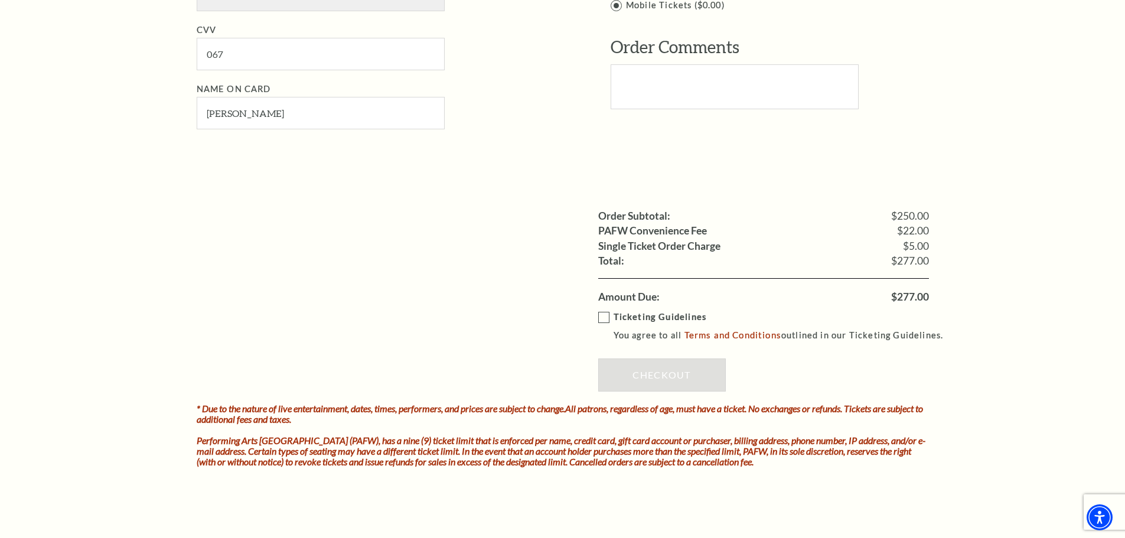
click at [602, 319] on label "Ticketing Guidelines You agree to all Terms and Conditions outlined in our Tick…" at bounding box center [776, 326] width 356 height 32
click at [0, 0] on input "Ticketing Guidelines You agree to all Terms and Conditions outlined in our Tick…" at bounding box center [0, 0] width 0 height 0
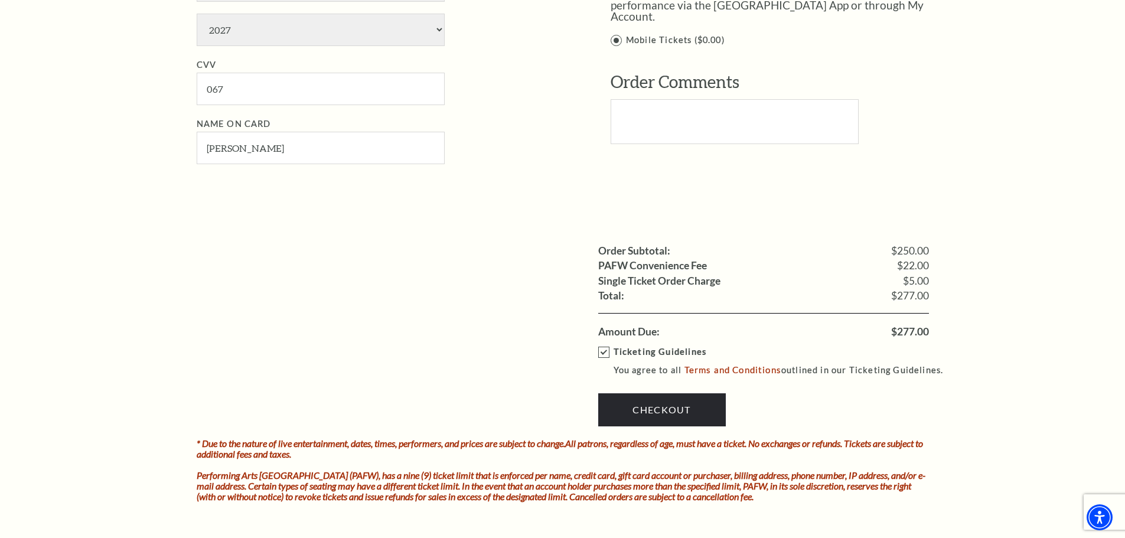
scroll to position [945, 0]
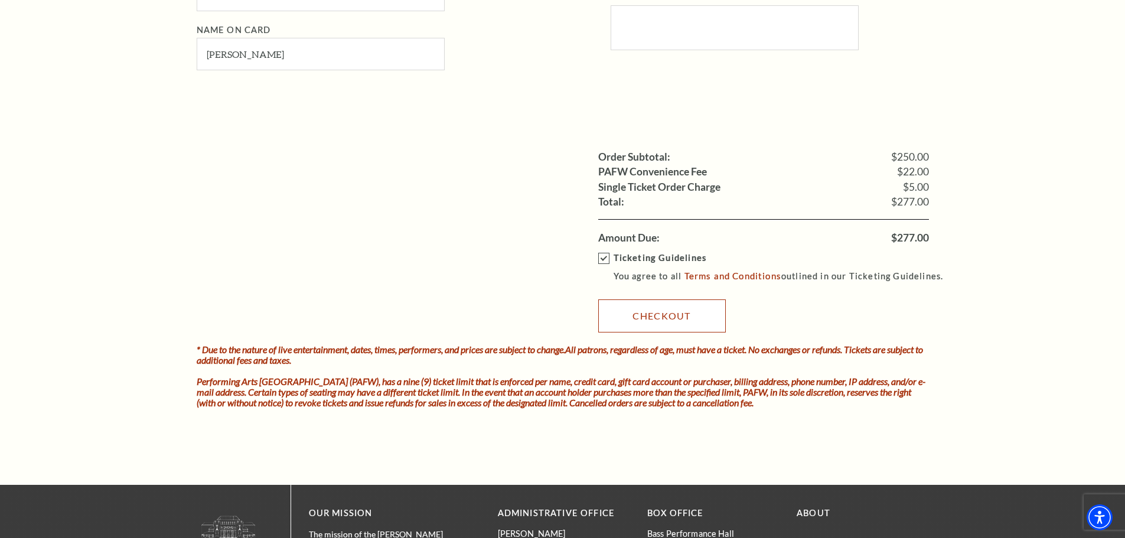
click at [660, 315] on link "Checkout" at bounding box center [662, 315] width 128 height 33
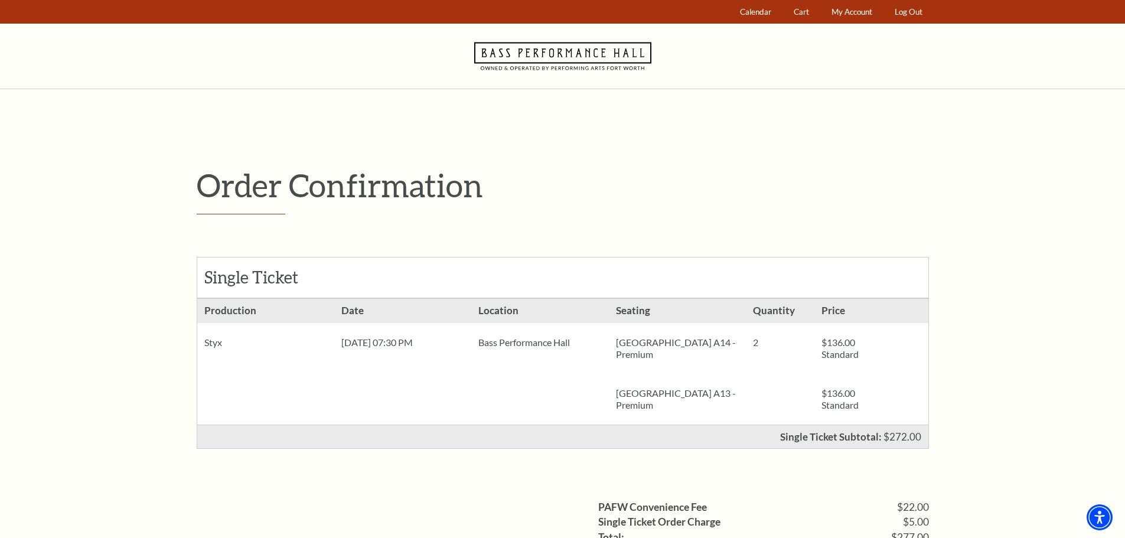
click at [1008, 185] on div "Order Confirmation Single Ticket Production 2 $136.00 Standard $136.00" at bounding box center [562, 404] width 1125 height 631
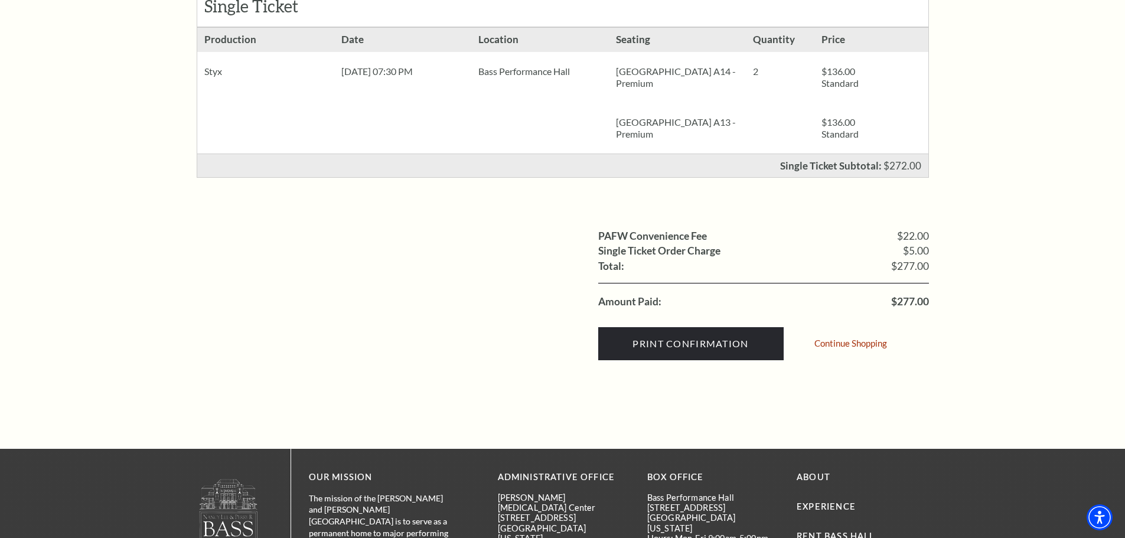
scroll to position [295, 0]
